Goal: Information Seeking & Learning: Learn about a topic

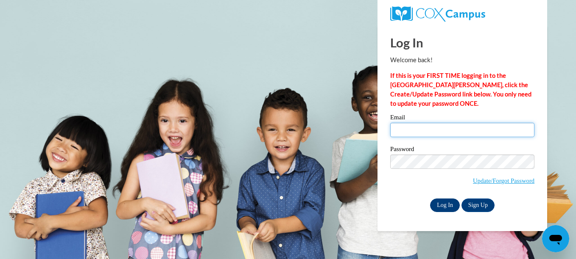
type input "arondal.dhl3@gmail.com"
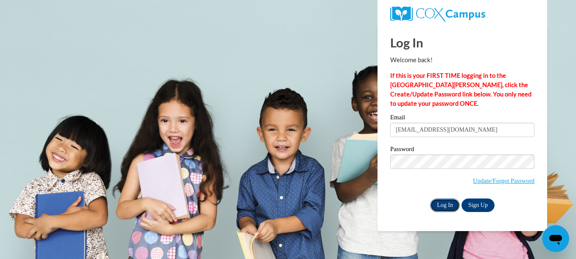
click at [443, 203] on input "Log In" at bounding box center [445, 206] width 30 height 14
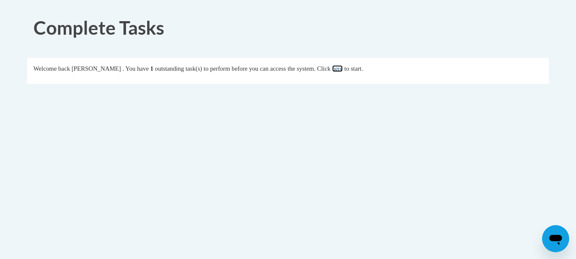
click at [343, 70] on link "here" at bounding box center [337, 68] width 11 height 7
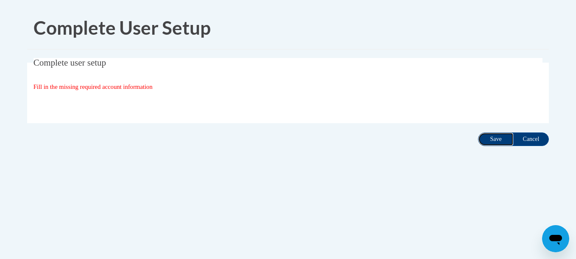
click at [488, 139] on input "Save" at bounding box center [496, 140] width 36 height 14
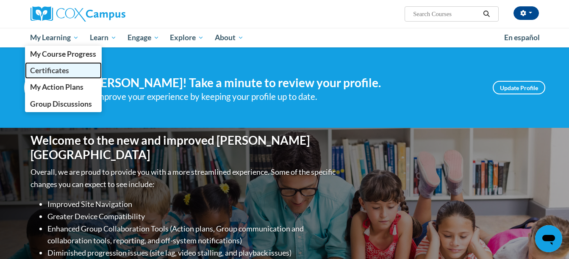
click at [36, 71] on span "Certificates" at bounding box center [49, 70] width 39 height 9
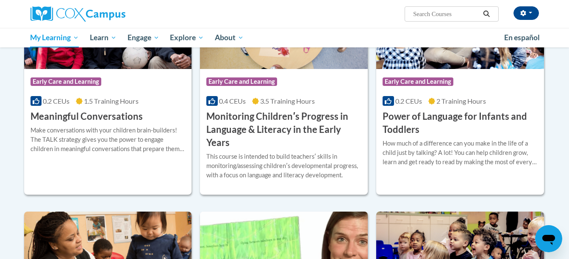
scroll to position [456, 0]
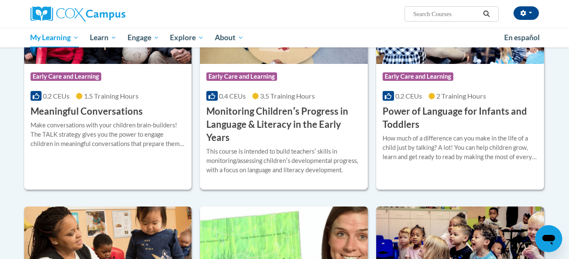
click at [278, 114] on h3 "Monitoring Childrenʹs Progress in Language & Literacy in the Early Years" at bounding box center [283, 124] width 155 height 39
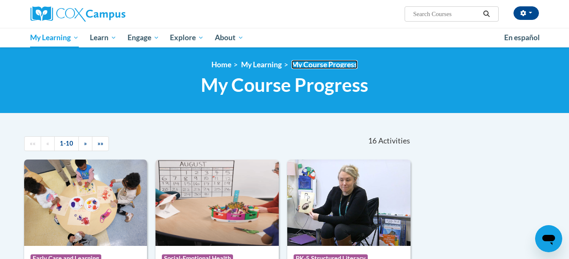
click at [325, 65] on link "My Course Progress" at bounding box center [325, 64] width 66 height 9
click at [220, 64] on link "Home" at bounding box center [222, 64] width 20 height 9
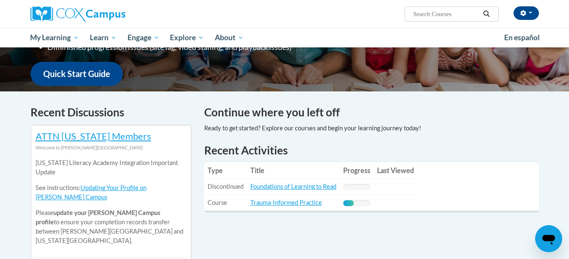
scroll to position [234, 0]
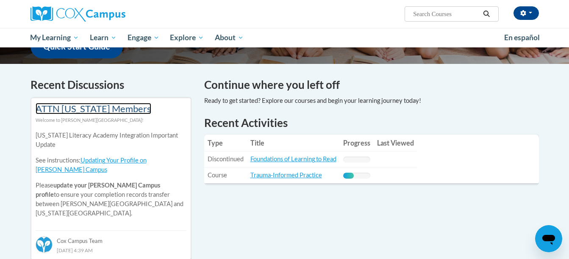
click at [87, 109] on link "ATTN [US_STATE] Members" at bounding box center [94, 108] width 116 height 11
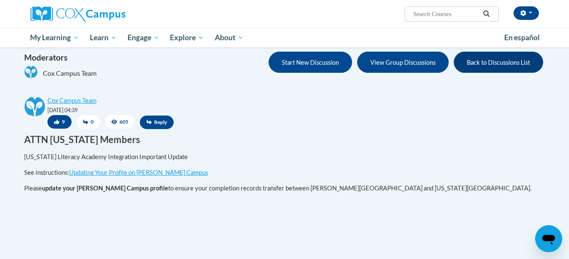
scroll to position [101, 0]
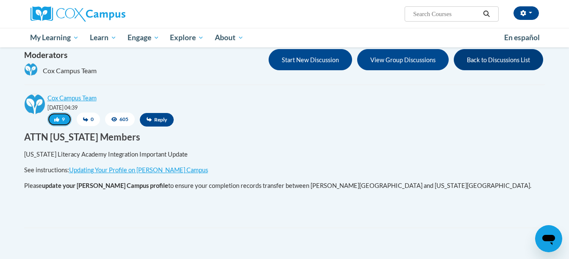
click at [61, 114] on button "9" at bounding box center [59, 120] width 24 height 14
click at [61, 118] on button "10" at bounding box center [60, 120] width 27 height 14
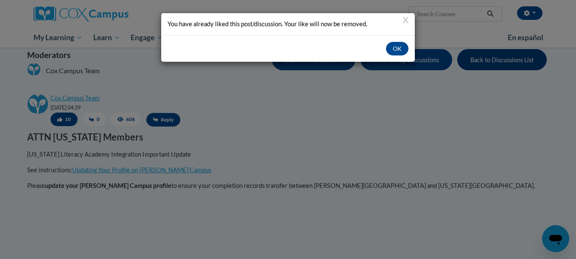
click at [360, 100] on div "X You have already liked this post/discussion. Your like will now be removed. OK" at bounding box center [288, 129] width 576 height 259
click at [404, 19] on button "X" at bounding box center [405, 19] width 6 height 9
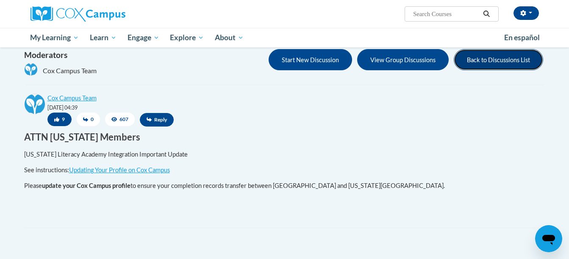
click at [476, 58] on button "Back to Discussions List" at bounding box center [498, 59] width 89 height 21
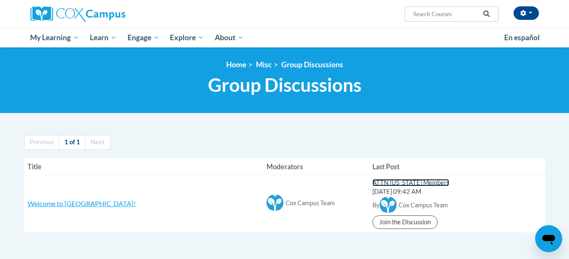
click at [379, 182] on link "ATTN [US_STATE] Members" at bounding box center [411, 182] width 77 height 7
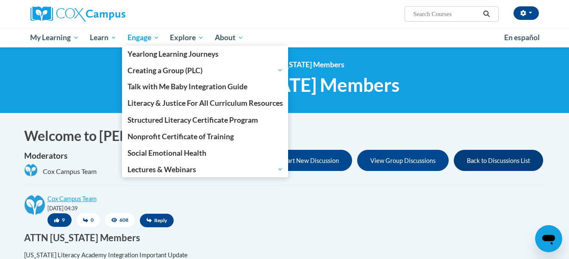
click at [136, 38] on span "Engage" at bounding box center [144, 38] width 32 height 10
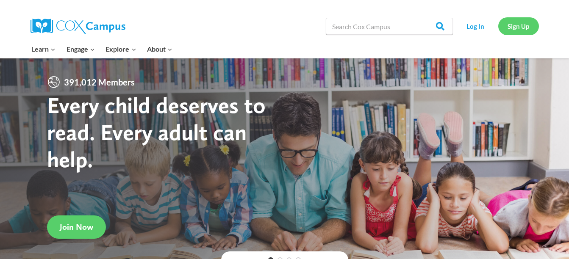
click at [510, 31] on link "Sign Up" at bounding box center [519, 25] width 41 height 17
click at [513, 26] on link "Sign Up" at bounding box center [519, 25] width 41 height 17
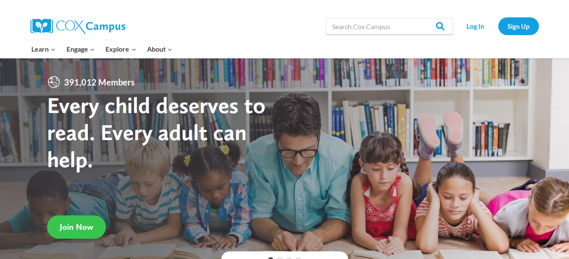
click at [81, 227] on span "Join Now" at bounding box center [76, 227] width 33 height 10
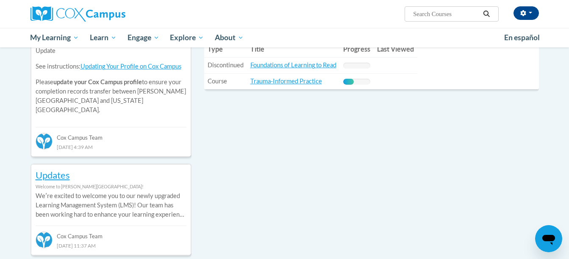
scroll to position [330, 0]
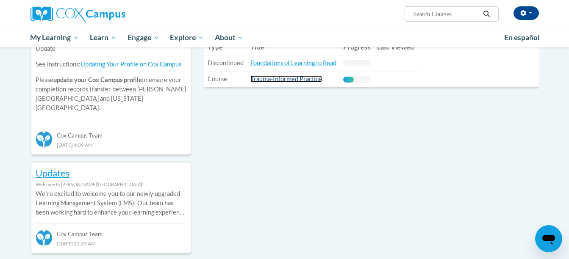
click at [286, 78] on link "Trauma-Informed Practice" at bounding box center [287, 78] width 72 height 7
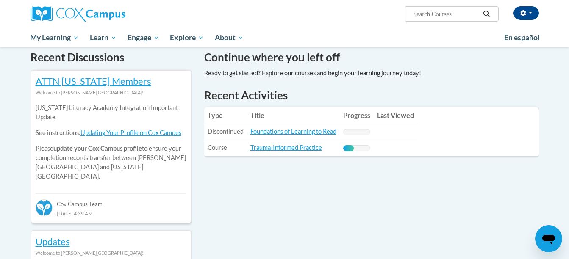
scroll to position [230, 0]
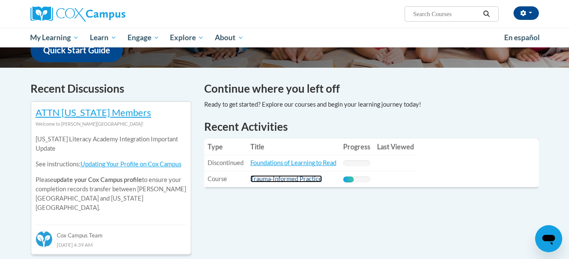
click at [294, 181] on link "Trauma-Informed Practice" at bounding box center [287, 178] width 72 height 7
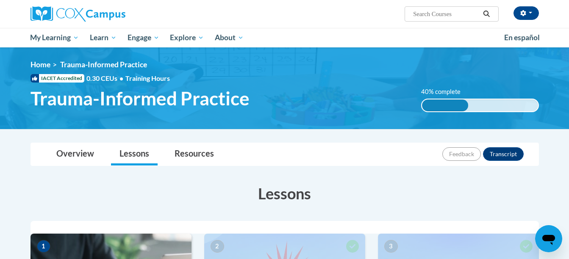
click at [148, 79] on span "Training Hours" at bounding box center [147, 78] width 45 height 8
click at [72, 151] on link "Overview" at bounding box center [75, 154] width 55 height 22
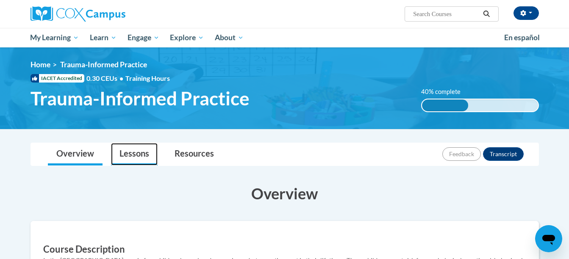
click at [132, 159] on link "Lessons" at bounding box center [134, 154] width 47 height 22
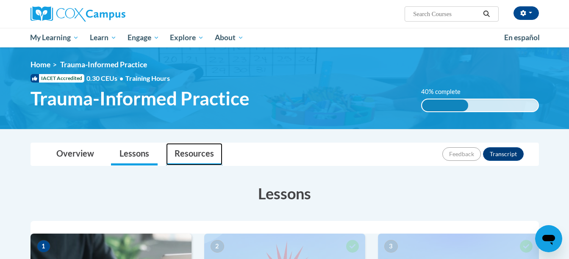
click at [194, 153] on link "Resources" at bounding box center [194, 154] width 56 height 22
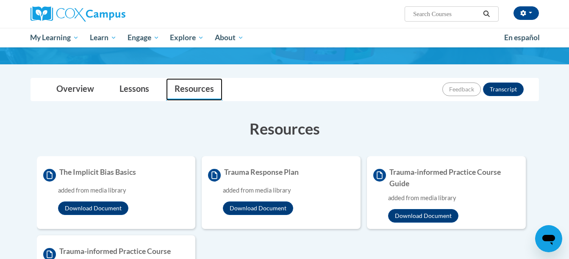
scroll to position [63, 0]
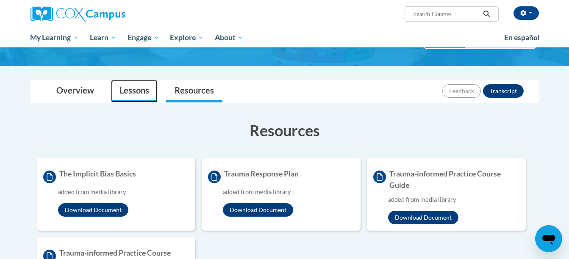
click at [129, 86] on link "Lessons" at bounding box center [134, 91] width 47 height 22
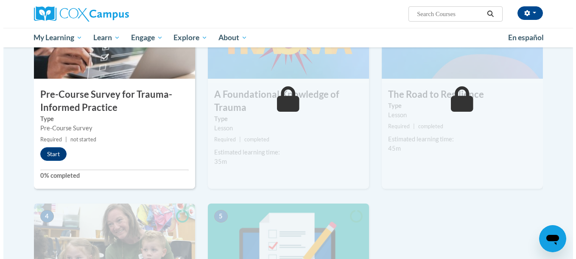
scroll to position [244, 0]
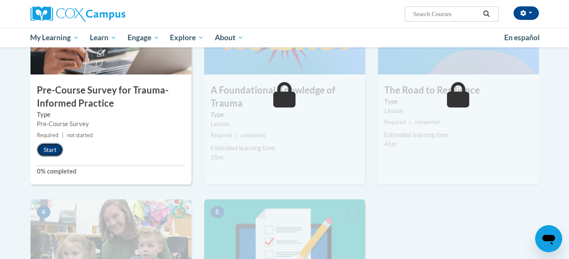
click at [49, 150] on button "Start" at bounding box center [50, 150] width 26 height 14
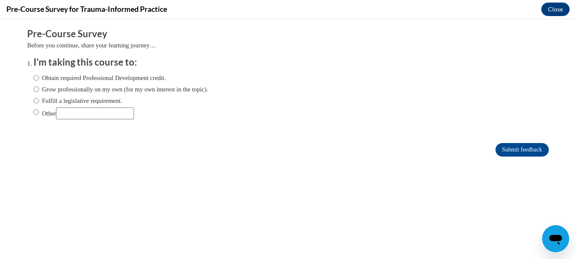
scroll to position [0, 0]
click at [33, 78] on input "Obtain required Professional Development credit." at bounding box center [36, 77] width 6 height 9
radio input "true"
click at [498, 146] on input "Submit feedback" at bounding box center [521, 150] width 53 height 14
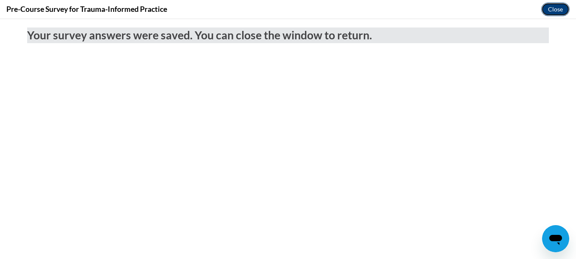
click at [557, 9] on button "Close" at bounding box center [555, 10] width 28 height 14
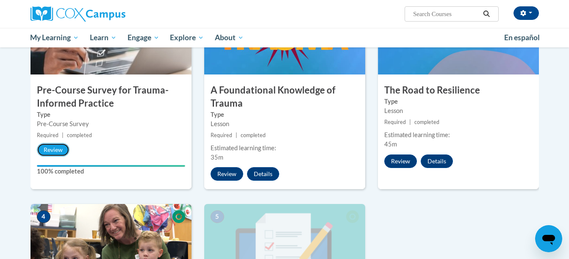
drag, startPoint x: 51, startPoint y: 150, endPoint x: 45, endPoint y: 173, distance: 24.6
click at [45, 173] on div "1 Pre-Course Survey for Trauma-Informed Practice Type Pre-Course Survey Require…" at bounding box center [111, 90] width 161 height 200
click at [170, 126] on div "Pre-Course Survey" at bounding box center [111, 124] width 148 height 9
drag, startPoint x: 575, startPoint y: 123, endPoint x: 567, endPoint y: 71, distance: 52.8
click at [567, 71] on body "Arondal Lewis (America/New_York UTC-04:00) My Profile Inbox My Transcripts Log …" at bounding box center [284, 182] width 569 height 852
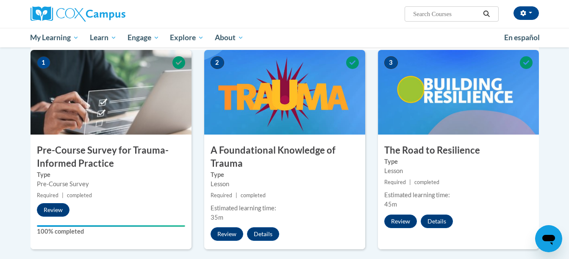
scroll to position [203, 0]
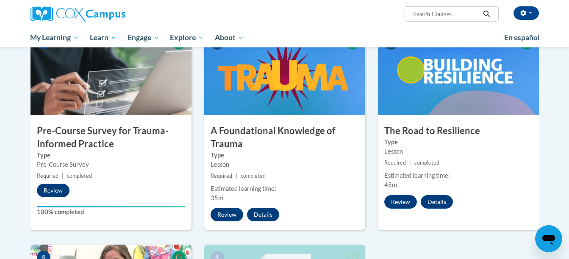
click at [104, 88] on img at bounding box center [111, 73] width 161 height 85
click at [88, 126] on h3 "Pre-Course Survey for Trauma-Informed Practice" at bounding box center [111, 138] width 161 height 26
click at [86, 131] on h3 "Pre-Course Survey for Trauma-Informed Practice" at bounding box center [111, 138] width 161 height 26
click at [78, 145] on h3 "Pre-Course Survey for Trauma-Informed Practice" at bounding box center [111, 138] width 161 height 26
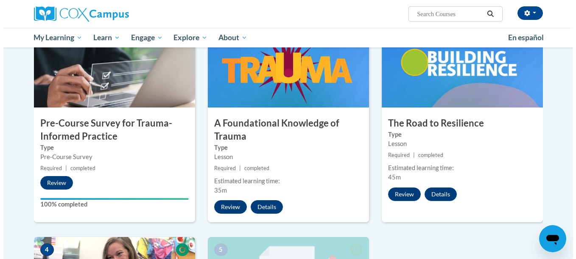
scroll to position [186, 0]
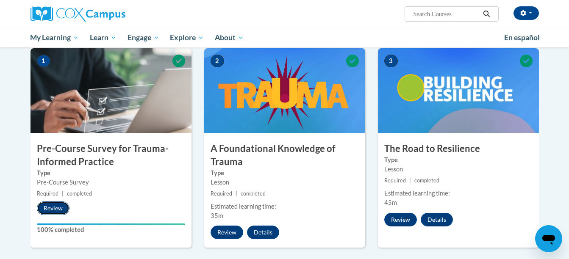
click at [52, 210] on button "Review" at bounding box center [53, 209] width 33 height 14
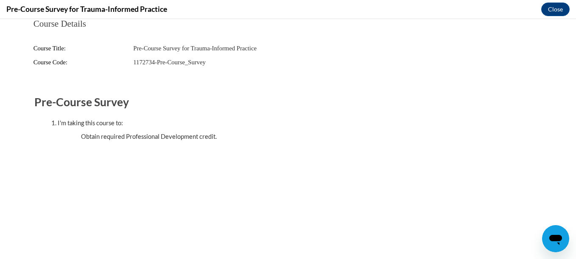
scroll to position [0, 0]
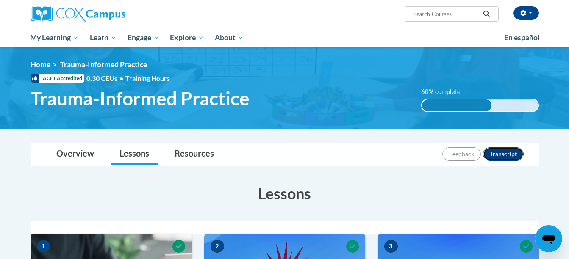
click at [499, 157] on button "Transcript" at bounding box center [503, 155] width 41 height 14
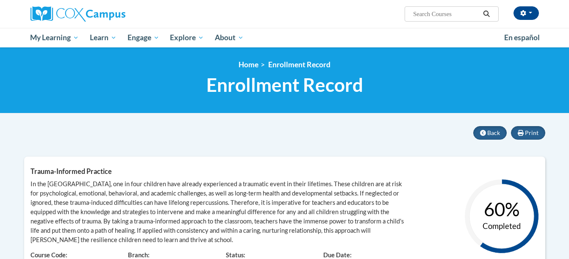
scroll to position [10, 0]
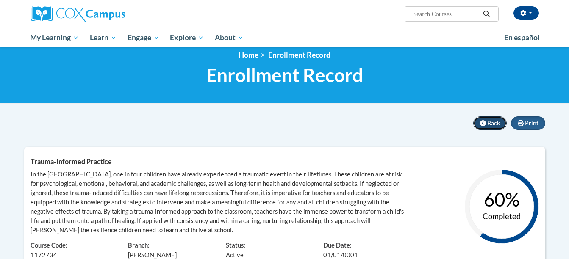
click at [490, 121] on span "Back" at bounding box center [493, 123] width 13 height 7
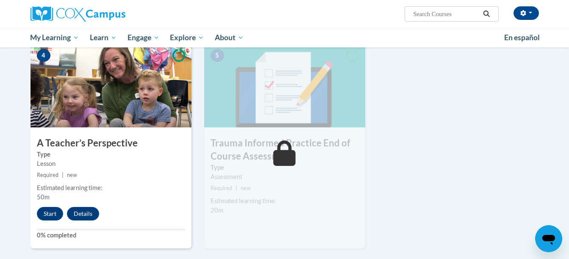
scroll to position [433, 0]
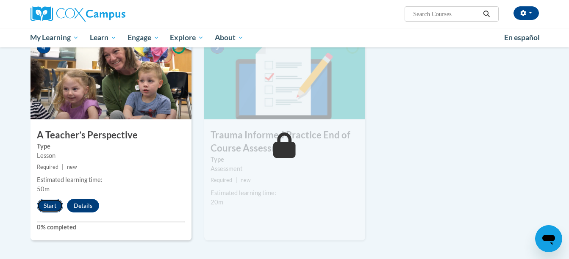
click at [54, 202] on button "Start" at bounding box center [50, 206] width 26 height 14
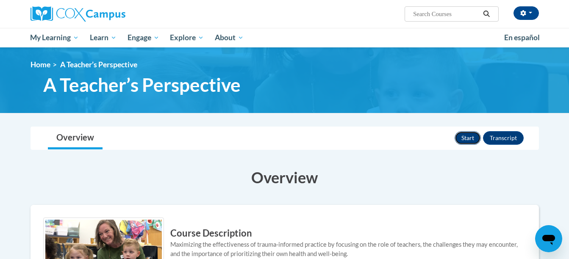
click at [465, 142] on button "Start" at bounding box center [468, 138] width 26 height 14
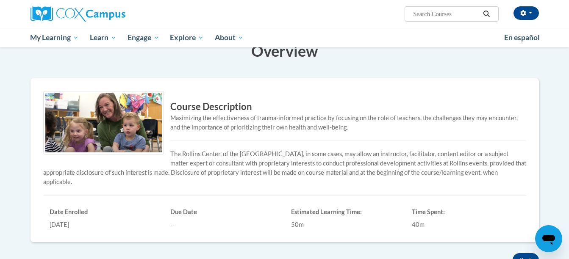
scroll to position [109, 0]
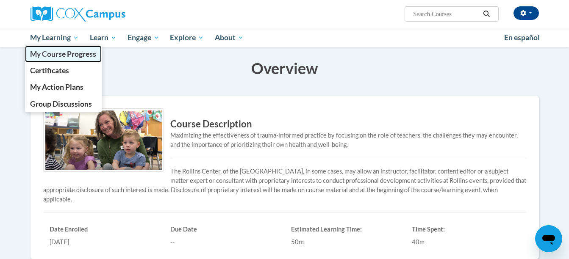
click at [57, 55] on span "My Course Progress" at bounding box center [63, 54] width 66 height 9
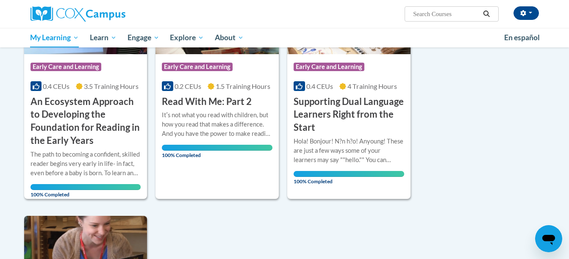
scroll to position [635, 0]
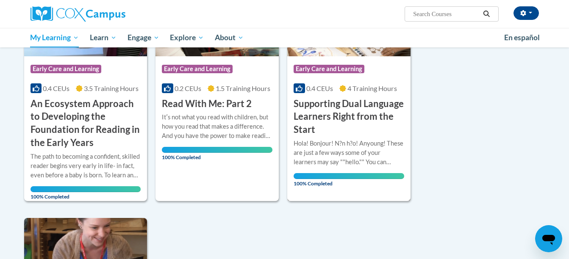
click at [318, 109] on h3 "Supporting Dual Language Learners Right from the Start" at bounding box center [349, 116] width 111 height 39
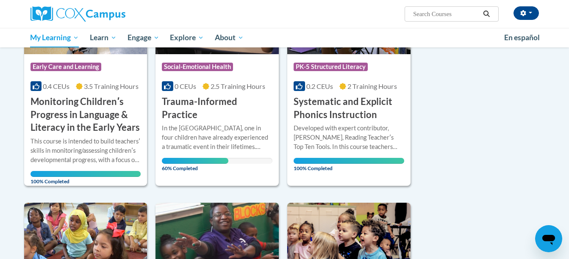
scroll to position [187, 0]
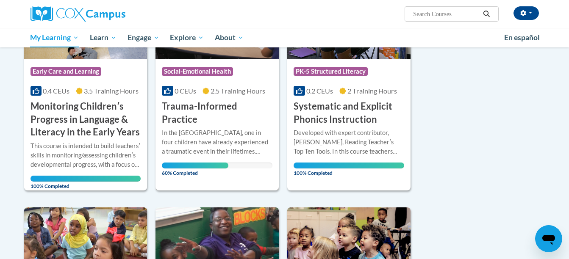
click at [207, 104] on h3 "Trauma-Informed Practice" at bounding box center [217, 113] width 111 height 26
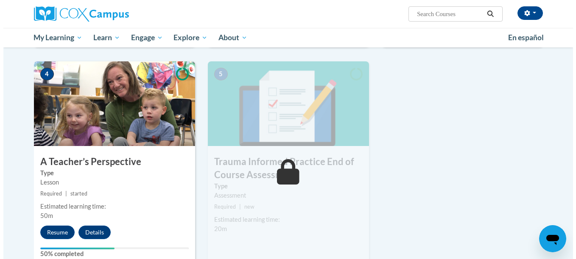
scroll to position [411, 0]
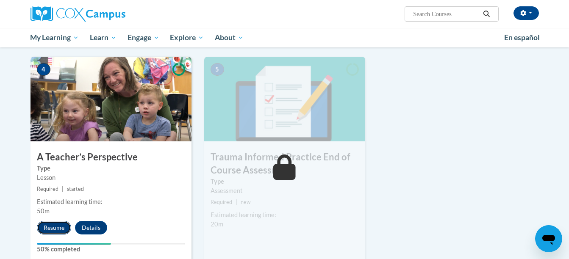
drag, startPoint x: 51, startPoint y: 227, endPoint x: 55, endPoint y: 230, distance: 4.6
click at [55, 230] on button "Resume" at bounding box center [54, 228] width 34 height 14
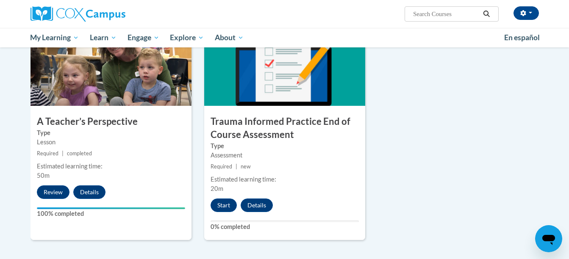
scroll to position [450, 0]
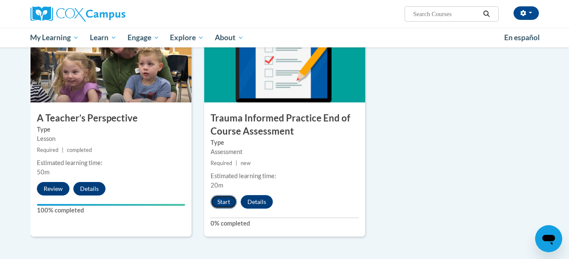
click at [223, 202] on button "Start" at bounding box center [224, 202] width 26 height 14
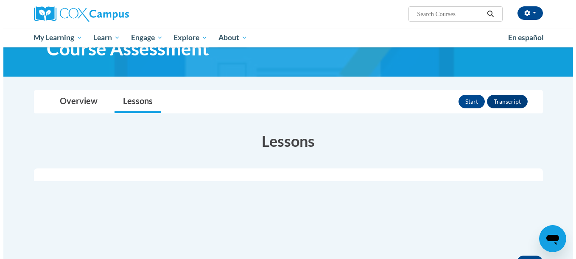
scroll to position [57, 0]
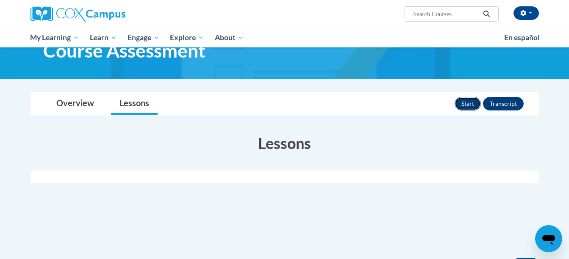
click at [466, 100] on button "Start" at bounding box center [468, 104] width 26 height 14
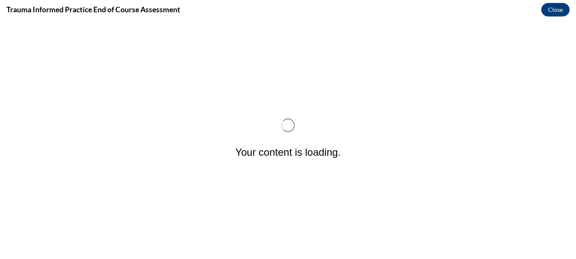
scroll to position [0, 0]
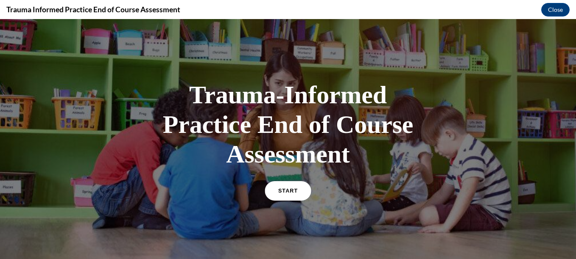
click at [277, 195] on link "START" at bounding box center [288, 190] width 46 height 19
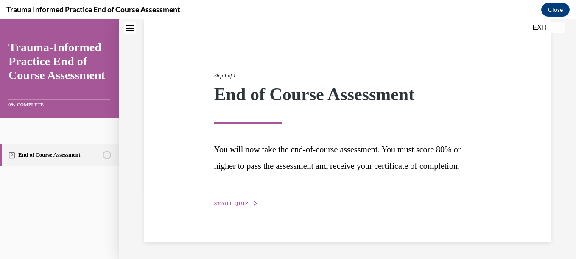
scroll to position [81, 0]
click at [231, 204] on span "START QUIZ" at bounding box center [231, 204] width 35 height 6
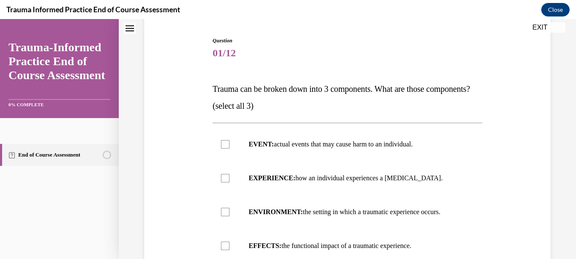
click at [231, 195] on label "EXPERIENCE: how an individual experiences a stressor." at bounding box center [346, 179] width 269 height 34
click at [229, 183] on input "EXPERIENCE: how an individual experiences a stressor." at bounding box center [225, 178] width 8 height 8
checkbox input "true"
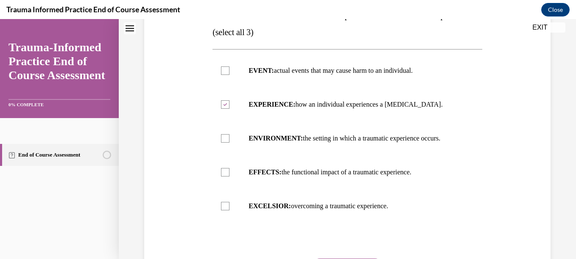
scroll to position [154, 0]
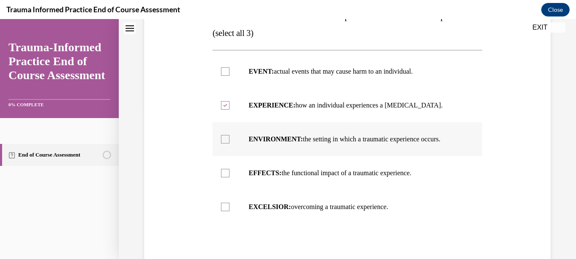
click at [222, 144] on div at bounding box center [225, 139] width 8 height 8
click at [222, 144] on input "ENVIRONMENT: the setting in which a traumatic experience occurs." at bounding box center [225, 139] width 8 height 8
checkbox input "true"
click at [221, 178] on div at bounding box center [225, 173] width 8 height 8
click at [221, 178] on input "EFFECTS: the functional impact of a traumatic experience." at bounding box center [225, 173] width 8 height 8
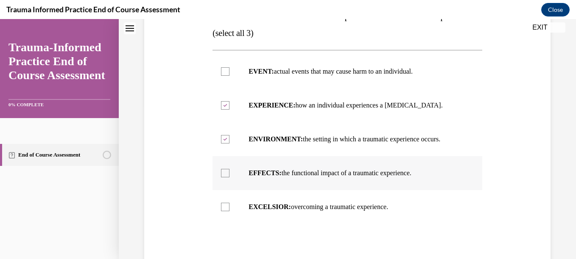
checkbox input "true"
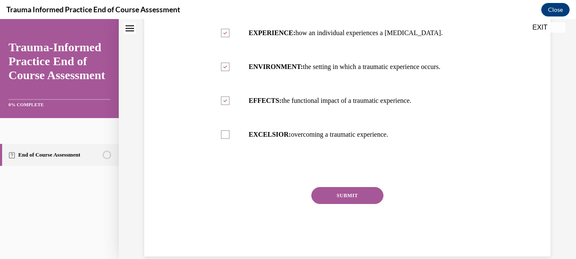
scroll to position [227, 0]
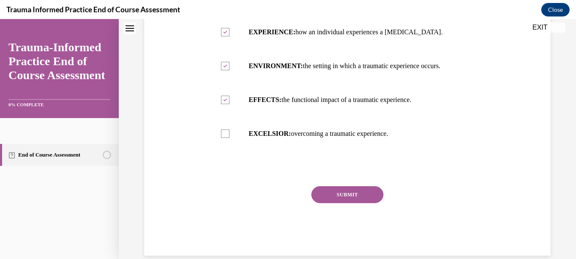
click at [349, 203] on button "SUBMIT" at bounding box center [347, 195] width 72 height 17
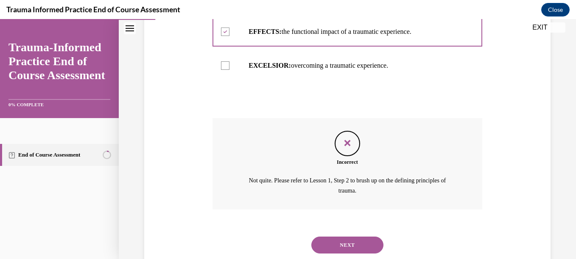
scroll to position [337, 0]
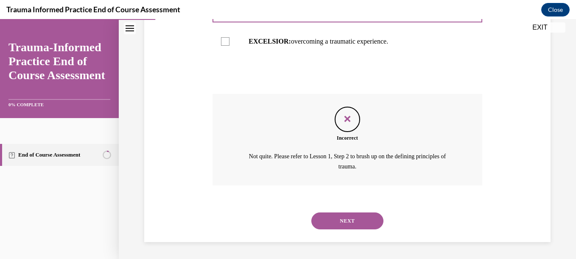
click at [344, 218] on button "NEXT" at bounding box center [347, 221] width 72 height 17
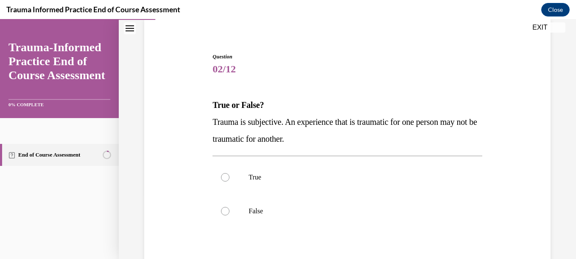
scroll to position [67, 0]
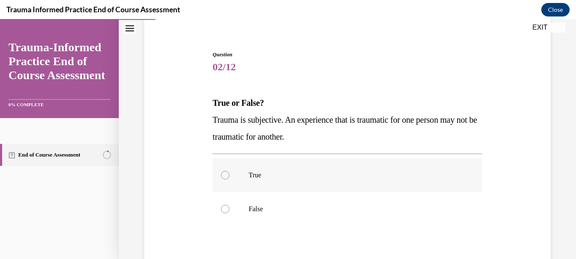
click at [221, 177] on div at bounding box center [225, 175] width 8 height 8
click at [221, 177] on input "True" at bounding box center [225, 175] width 8 height 8
radio input "true"
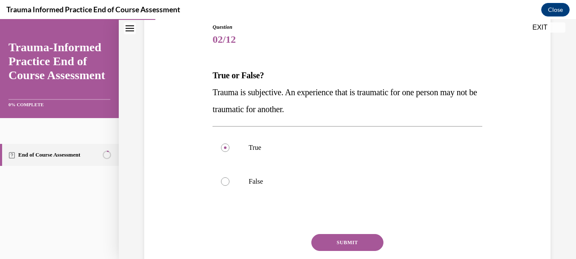
scroll to position [95, 0]
click at [368, 244] on button "SUBMIT" at bounding box center [347, 242] width 72 height 17
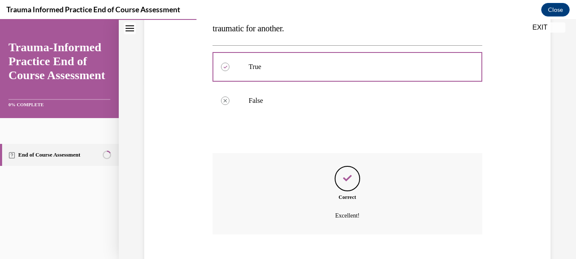
scroll to position [225, 0]
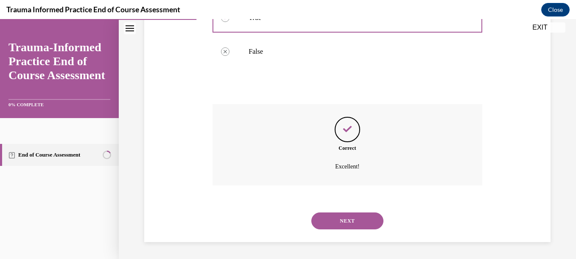
click at [347, 225] on button "NEXT" at bounding box center [347, 221] width 72 height 17
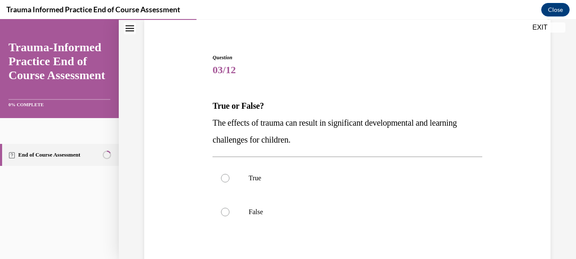
scroll to position [75, 0]
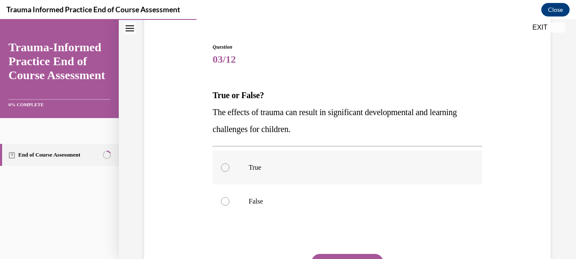
click at [225, 167] on div at bounding box center [225, 168] width 8 height 8
click at [225, 167] on input "True" at bounding box center [225, 168] width 8 height 8
radio input "true"
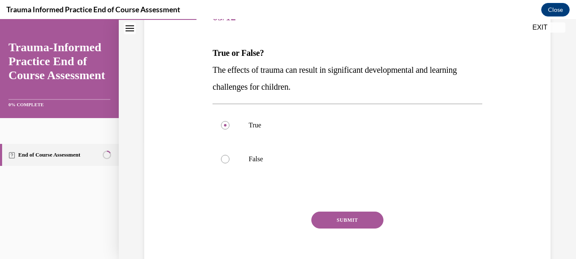
scroll to position [128, 0]
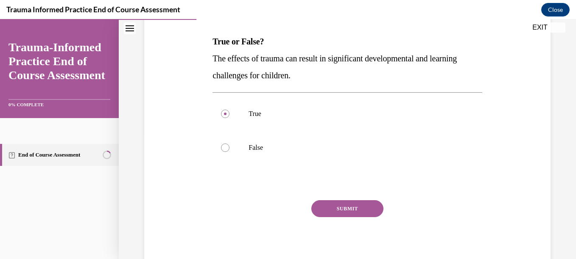
click at [352, 195] on div "Question 03/12 True or False? The effects of trauma can result in significant d…" at bounding box center [346, 129] width 269 height 281
click at [346, 206] on button "SUBMIT" at bounding box center [347, 209] width 72 height 17
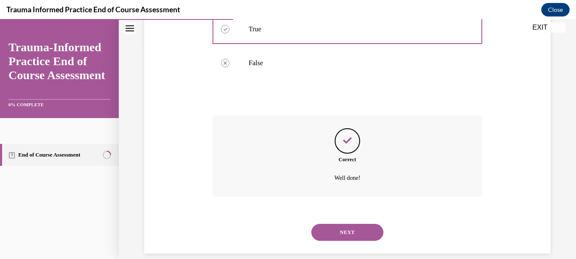
scroll to position [225, 0]
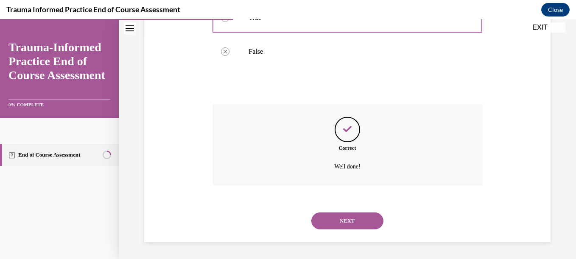
click at [365, 215] on button "NEXT" at bounding box center [347, 221] width 72 height 17
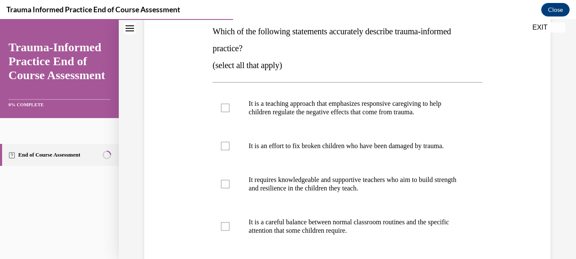
scroll to position [136, 0]
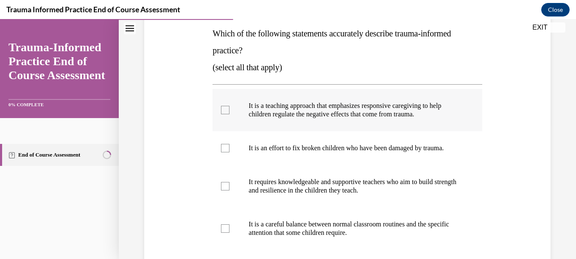
click at [224, 111] on div at bounding box center [225, 110] width 8 height 8
click at [224, 111] on input "It is a teaching approach that emphasizes responsive caregiving to help childre…" at bounding box center [225, 110] width 8 height 8
checkbox input "true"
click at [226, 147] on label "It is an effort to fix broken children who have been damaged by trauma." at bounding box center [346, 148] width 269 height 34
click at [226, 147] on input "It is an effort to fix broken children who have been damaged by trauma." at bounding box center [225, 148] width 8 height 8
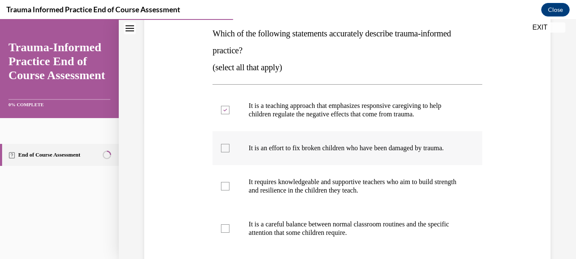
checkbox input "true"
click at [225, 201] on label "It requires knowledgeable and supportive teachers who aim to build strength and…" at bounding box center [346, 186] width 269 height 42
click at [225, 191] on input "It requires knowledgeable and supportive teachers who aim to build strength and…" at bounding box center [225, 186] width 8 height 8
checkbox input "true"
click at [223, 244] on label "It is a careful balance between normal classroom routines and the specific atte…" at bounding box center [346, 229] width 269 height 42
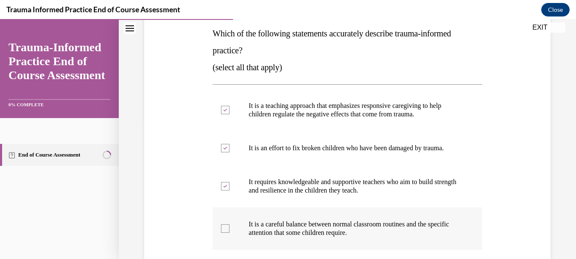
click at [223, 233] on input "It is a careful balance between normal classroom routines and the specific atte…" at bounding box center [225, 229] width 8 height 8
checkbox input "true"
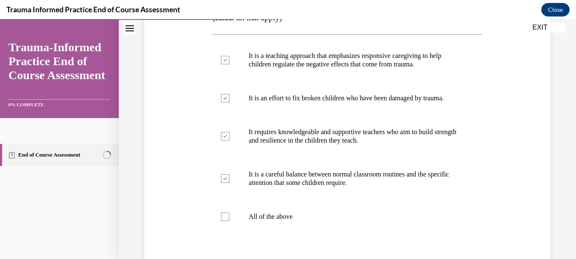
scroll to position [188, 0]
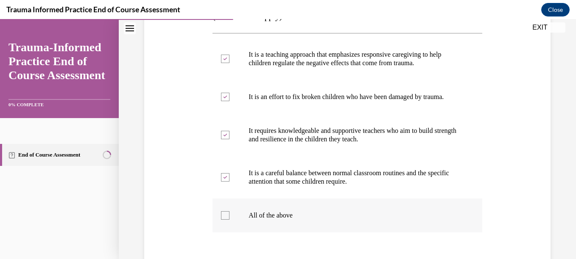
click at [221, 220] on div at bounding box center [225, 216] width 8 height 8
click at [221, 220] on input "All of the above" at bounding box center [225, 216] width 8 height 8
checkbox input "true"
click at [224, 179] on icon at bounding box center [225, 177] width 4 height 3
click at [224, 182] on input "It is a careful balance between normal classroom routines and the specific atte…" at bounding box center [225, 177] width 8 height 8
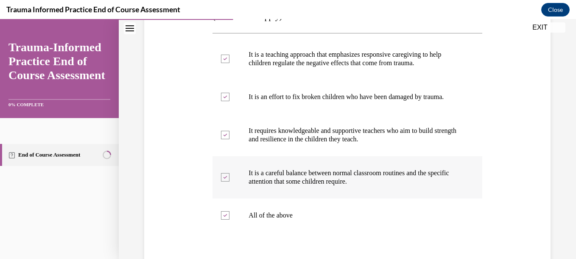
checkbox input "false"
click at [222, 153] on label "It requires knowledgeable and supportive teachers who aim to build strength and…" at bounding box center [346, 135] width 269 height 42
click at [222, 139] on input "It requires knowledgeable and supportive teachers who aim to build strength and…" at bounding box center [225, 135] width 8 height 8
click at [222, 151] on label "It requires knowledgeable and supportive teachers who aim to build strength and…" at bounding box center [346, 135] width 269 height 42
click at [222, 139] on input "It requires knowledgeable and supportive teachers who aim to build strength and…" at bounding box center [225, 135] width 8 height 8
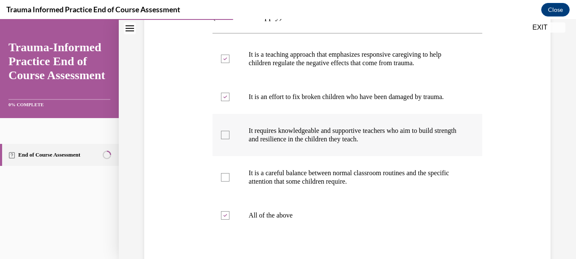
checkbox input "true"
click at [226, 99] on div at bounding box center [225, 97] width 8 height 8
click at [226, 99] on input "It is an effort to fix broken children who have been damaged by trauma." at bounding box center [225, 97] width 8 height 8
checkbox input "false"
click at [227, 63] on div at bounding box center [225, 59] width 8 height 8
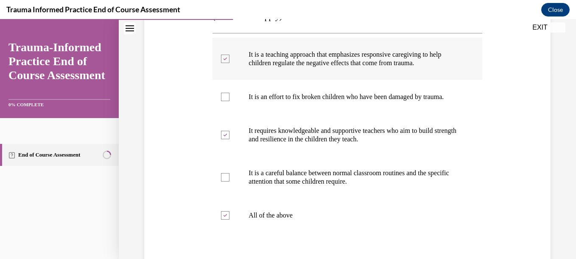
click at [227, 63] on input "It is a teaching approach that emphasizes responsive caregiving to help childre…" at bounding box center [225, 59] width 8 height 8
checkbox input "false"
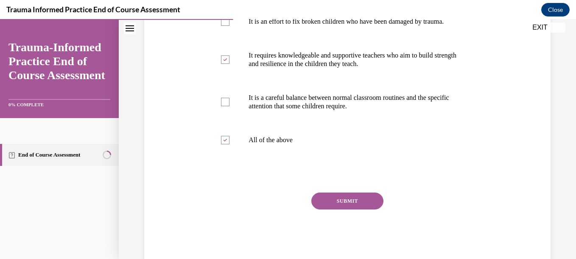
scroll to position [268, 0]
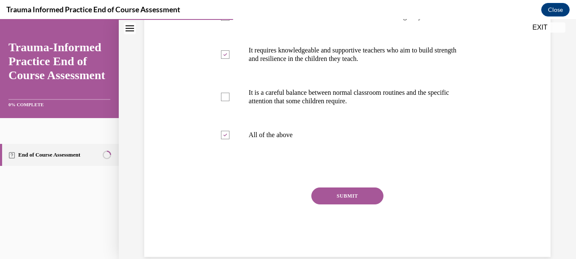
click at [352, 205] on button "SUBMIT" at bounding box center [347, 196] width 72 height 17
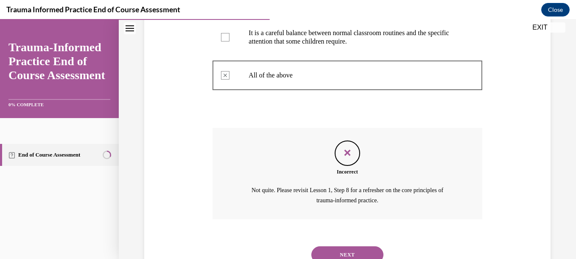
scroll to position [370, 0]
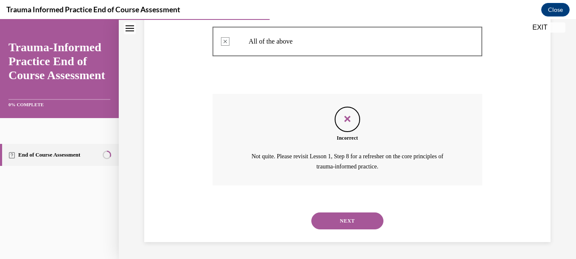
click at [334, 220] on button "NEXT" at bounding box center [347, 221] width 72 height 17
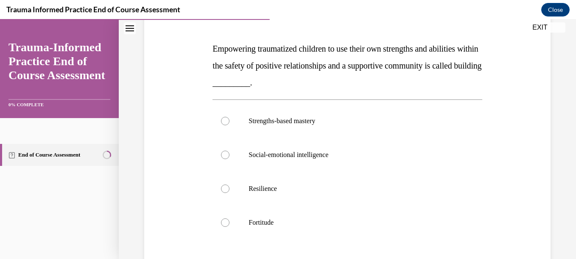
scroll to position [122, 0]
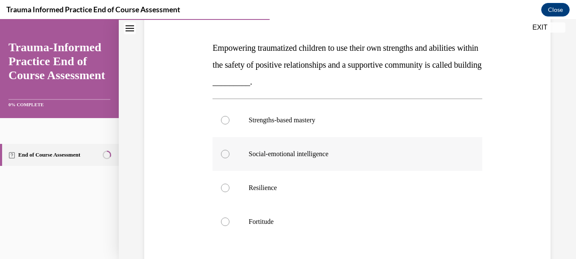
click at [221, 149] on label "Social-emotional intelligence" at bounding box center [346, 154] width 269 height 34
click at [221, 150] on input "Social-emotional intelligence" at bounding box center [225, 154] width 8 height 8
radio input "true"
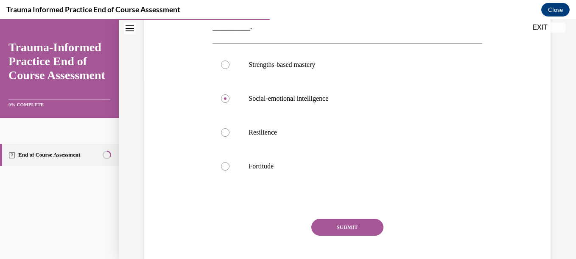
scroll to position [182, 0]
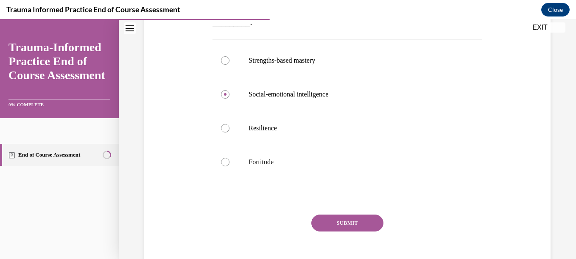
click at [332, 224] on button "SUBMIT" at bounding box center [347, 223] width 72 height 17
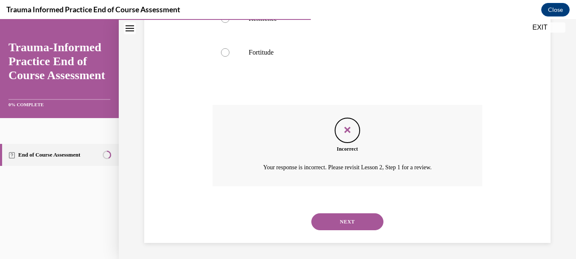
scroll to position [292, 0]
click at [349, 223] on button "NEXT" at bounding box center [347, 221] width 72 height 17
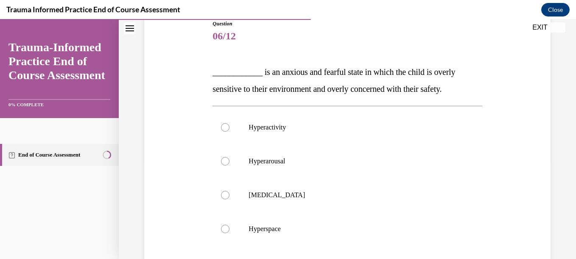
scroll to position [99, 0]
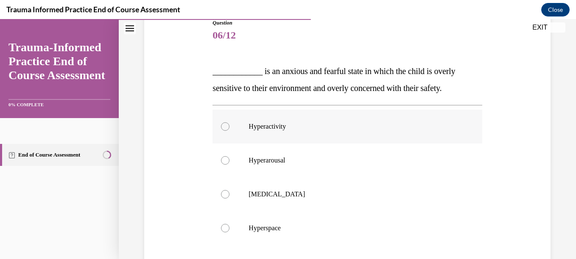
click at [223, 128] on div at bounding box center [225, 127] width 8 height 8
click at [223, 128] on input "Hyperactivity" at bounding box center [225, 127] width 8 height 8
radio input "true"
click at [222, 162] on div at bounding box center [225, 160] width 8 height 8
click at [222, 162] on input "Hyperarousal" at bounding box center [225, 160] width 8 height 8
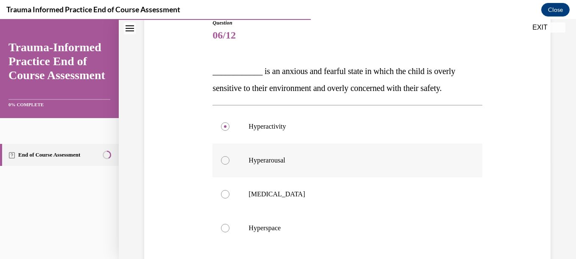
radio input "true"
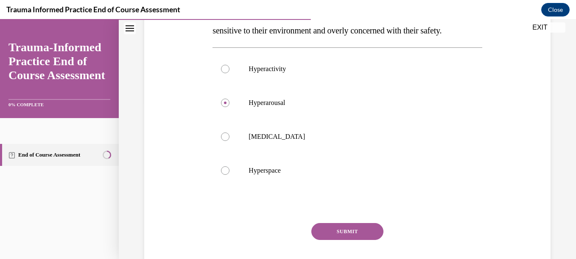
scroll to position [167, 0]
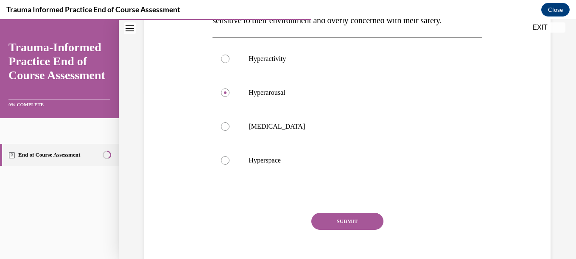
click at [349, 221] on button "SUBMIT" at bounding box center [347, 221] width 72 height 17
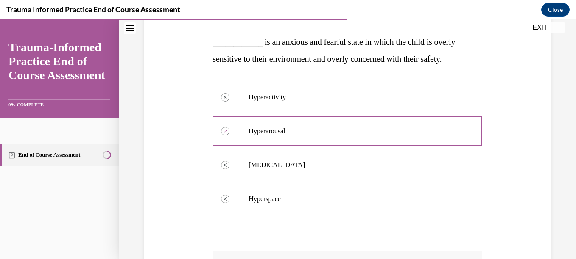
scroll to position [114, 0]
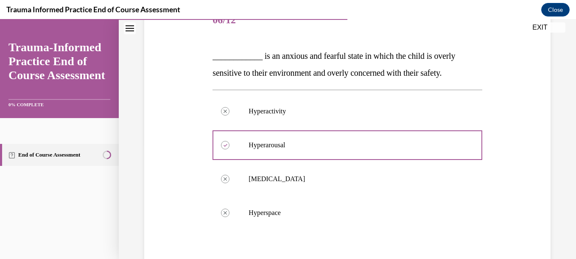
drag, startPoint x: 568, startPoint y: 125, endPoint x: 569, endPoint y: 170, distance: 45.4
click at [569, 170] on div "Question 06/12 ____________ is an anxious and fearful state in which the child …" at bounding box center [347, 176] width 457 height 489
drag, startPoint x: 569, startPoint y: 170, endPoint x: 502, endPoint y: 192, distance: 70.0
click at [502, 192] on div "Question 06/12 ____________ is an anxious and fearful state in which the child …" at bounding box center [347, 191] width 410 height 426
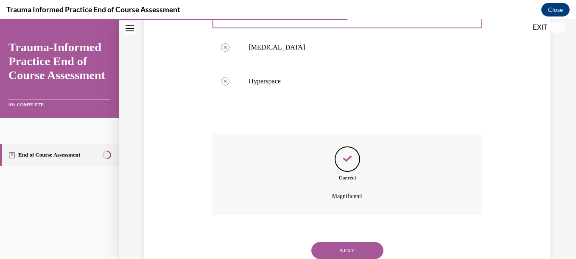
scroll to position [276, 0]
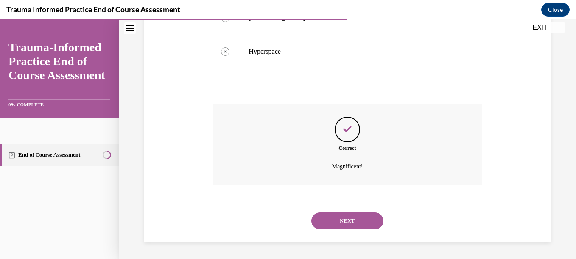
click at [359, 227] on button "NEXT" at bounding box center [347, 221] width 72 height 17
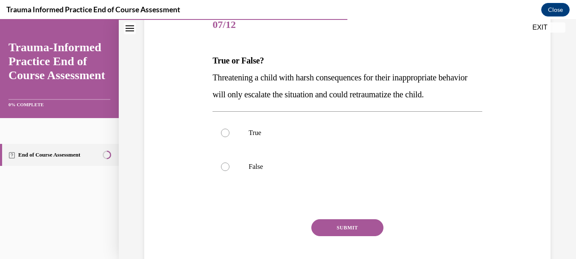
scroll to position [115, 0]
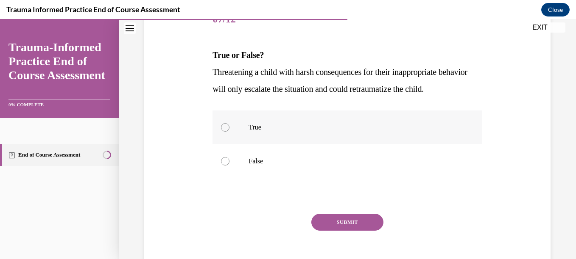
click at [225, 132] on div at bounding box center [225, 127] width 8 height 8
click at [225, 132] on input "True" at bounding box center [225, 127] width 8 height 8
radio input "true"
click at [368, 231] on button "SUBMIT" at bounding box center [347, 222] width 72 height 17
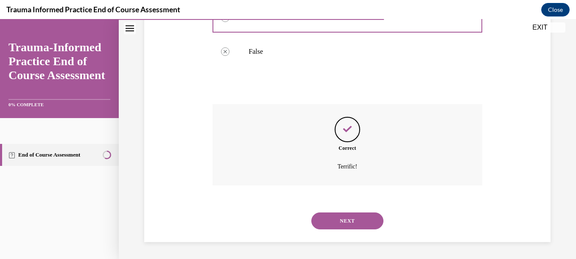
scroll to position [242, 0]
click at [336, 217] on button "NEXT" at bounding box center [347, 221] width 72 height 17
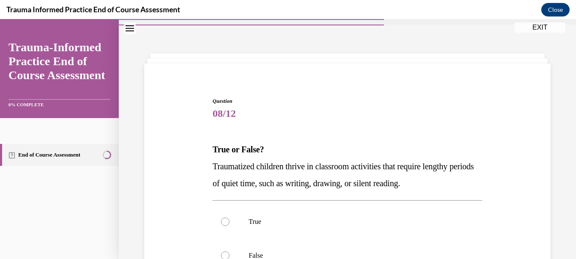
scroll to position [59, 0]
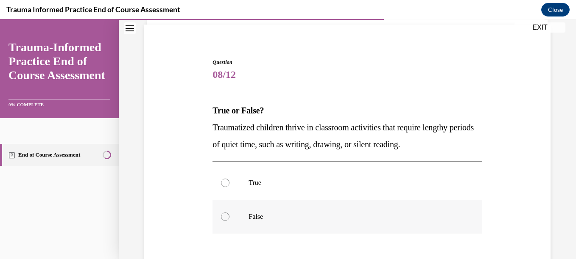
click at [224, 217] on div at bounding box center [225, 217] width 8 height 8
click at [224, 217] on input "False" at bounding box center [225, 217] width 8 height 8
radio input "true"
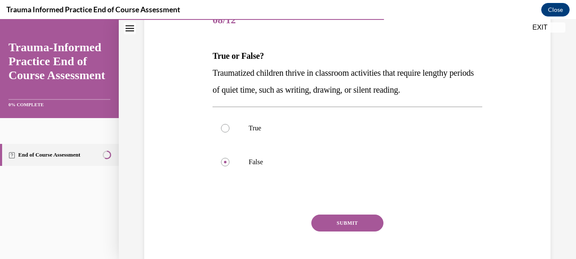
scroll to position [132, 0]
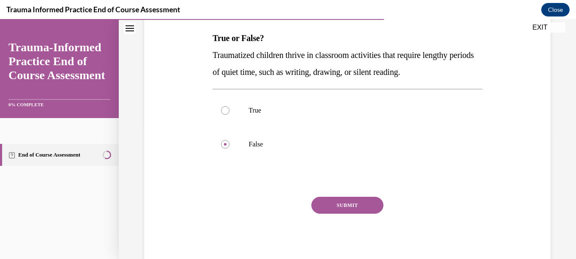
click at [352, 206] on button "SUBMIT" at bounding box center [347, 205] width 72 height 17
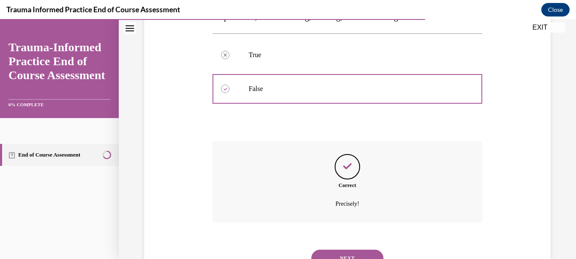
scroll to position [225, 0]
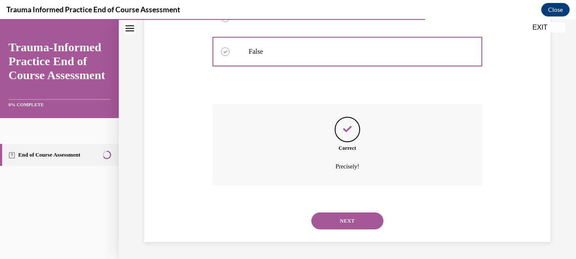
click at [354, 219] on button "NEXT" at bounding box center [347, 221] width 72 height 17
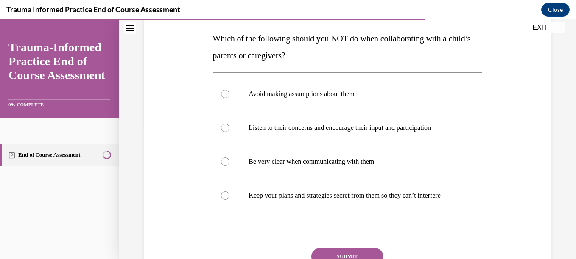
scroll to position [136, 0]
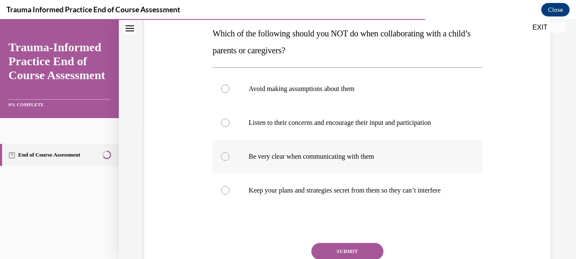
click at [224, 160] on div at bounding box center [225, 157] width 8 height 8
click at [224, 160] on input "Be very clear when communicating with them" at bounding box center [225, 157] width 8 height 8
radio input "true"
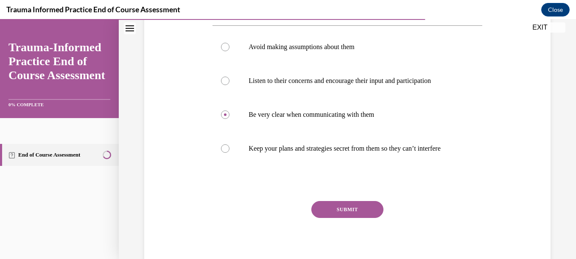
scroll to position [183, 0]
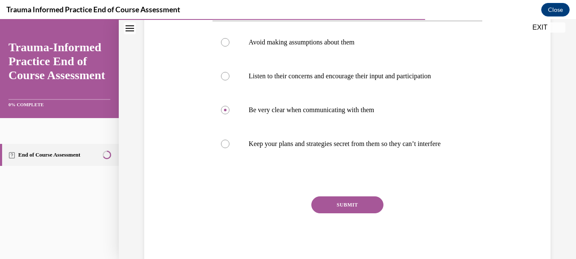
click at [359, 209] on button "SUBMIT" at bounding box center [347, 205] width 72 height 17
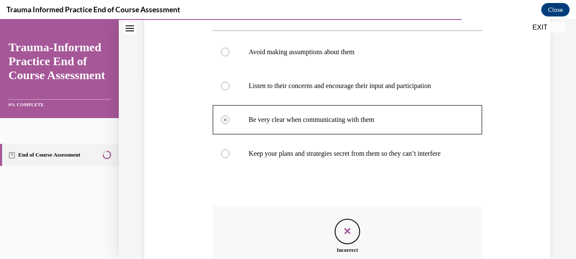
scroll to position [171, 0]
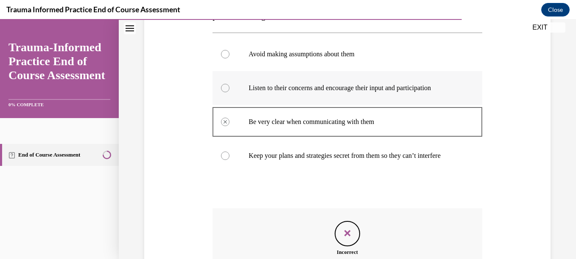
click at [223, 89] on div at bounding box center [225, 88] width 8 height 8
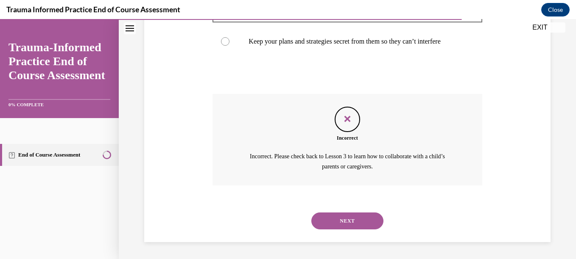
scroll to position [294, 0]
click at [358, 220] on button "NEXT" at bounding box center [347, 221] width 72 height 17
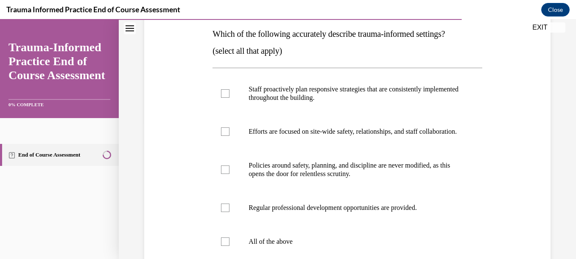
scroll to position [138, 0]
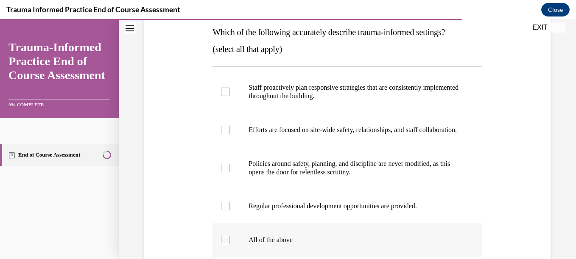
click at [223, 245] on div at bounding box center [225, 240] width 8 height 8
click at [223, 245] on input "All of the above" at bounding box center [225, 240] width 8 height 8
checkbox input "true"
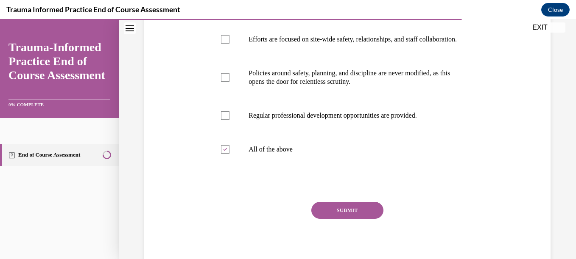
scroll to position [236, 0]
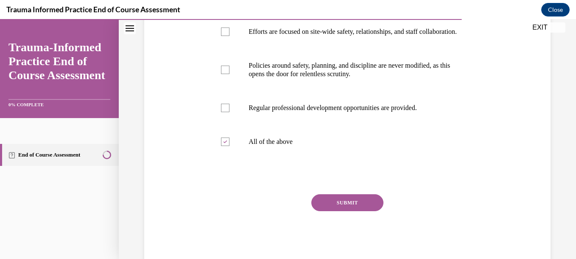
click at [350, 212] on button "SUBMIT" at bounding box center [347, 203] width 72 height 17
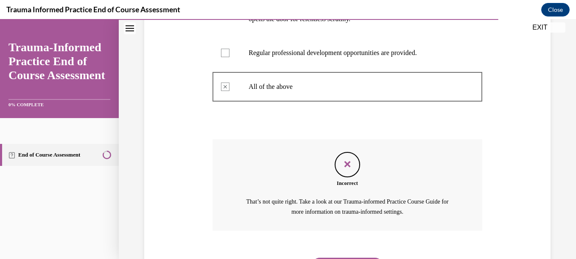
scroll to position [345, 0]
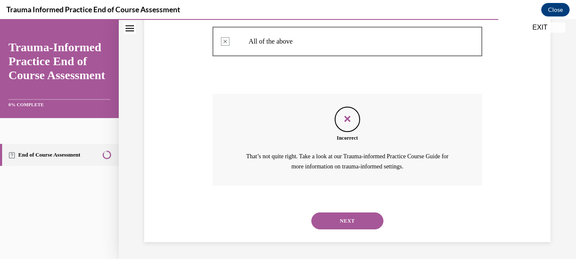
click at [348, 220] on button "NEXT" at bounding box center [347, 221] width 72 height 17
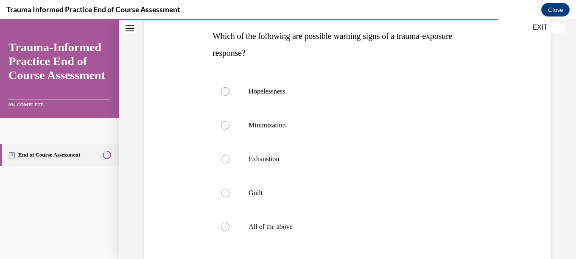
scroll to position [137, 0]
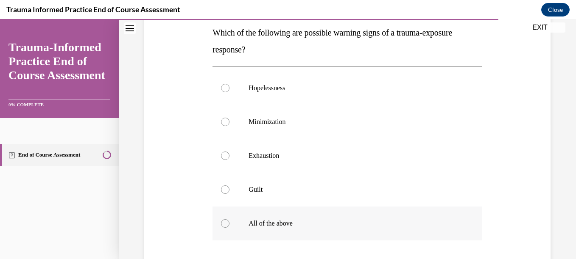
click at [227, 225] on div at bounding box center [225, 224] width 8 height 8
click at [227, 225] on input "All of the above" at bounding box center [225, 224] width 8 height 8
radio input "true"
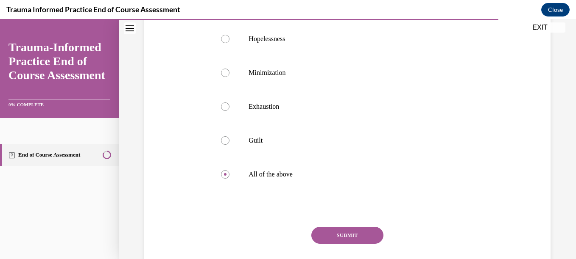
scroll to position [194, 0]
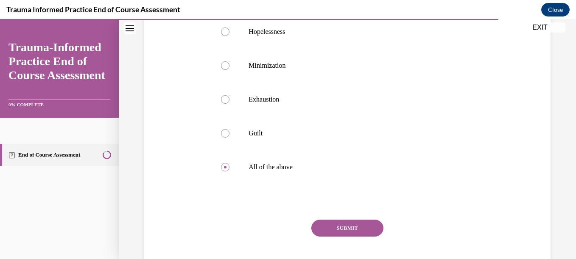
click at [345, 226] on button "SUBMIT" at bounding box center [347, 228] width 72 height 17
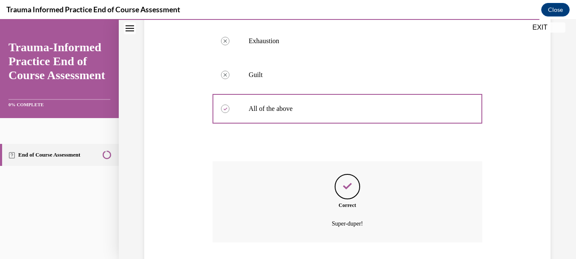
scroll to position [309, 0]
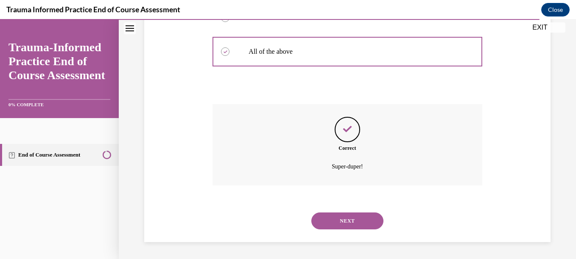
click at [326, 218] on button "NEXT" at bounding box center [347, 221] width 72 height 17
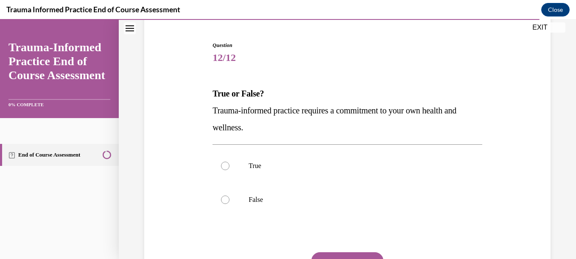
scroll to position [77, 0]
click at [222, 167] on div at bounding box center [225, 166] width 8 height 8
click at [222, 167] on input "True" at bounding box center [225, 166] width 8 height 8
radio input "true"
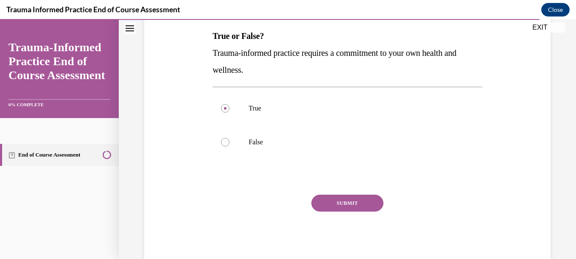
scroll to position [142, 0]
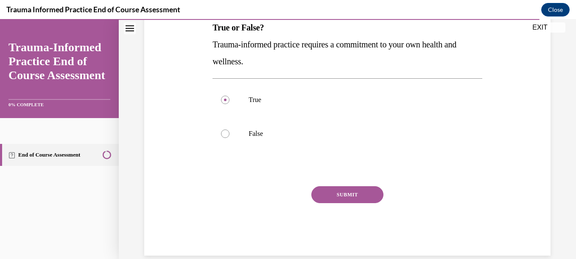
click at [344, 192] on button "SUBMIT" at bounding box center [347, 195] width 72 height 17
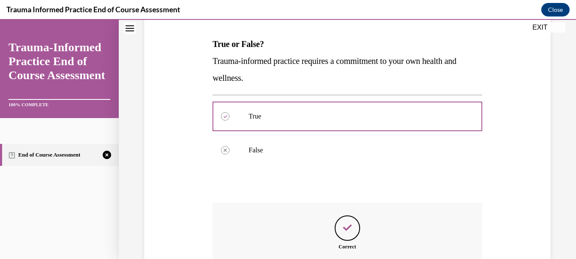
scroll to position [225, 0]
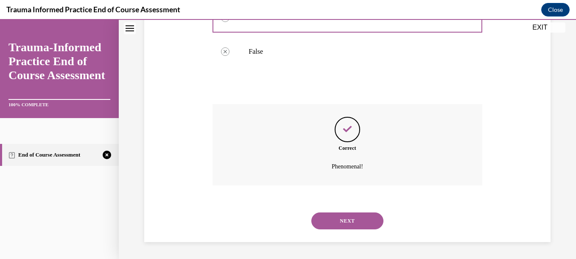
click at [331, 221] on button "NEXT" at bounding box center [347, 221] width 72 height 17
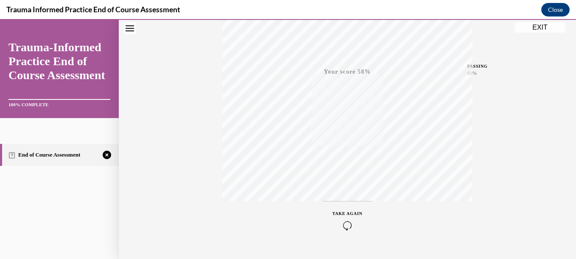
scroll to position [178, 0]
click at [343, 211] on span "TAKE AGAIN" at bounding box center [347, 211] width 30 height 5
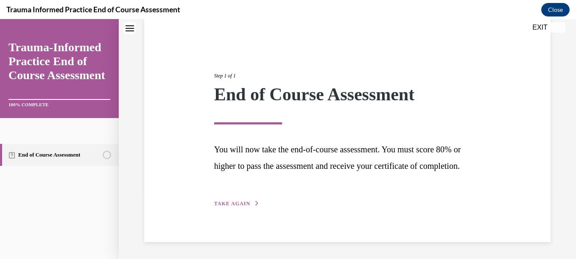
scroll to position [81, 0]
click at [238, 203] on span "TAKE AGAIN" at bounding box center [232, 204] width 36 height 6
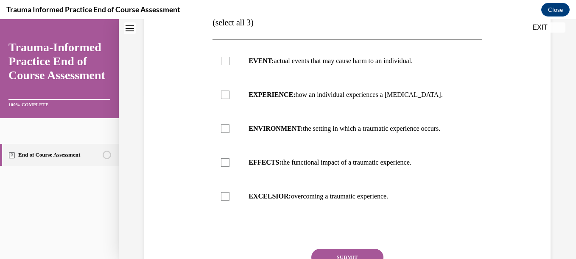
scroll to position [139, 0]
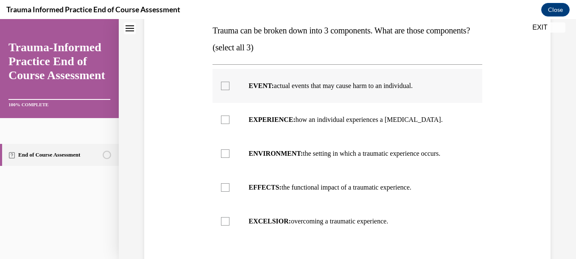
drag, startPoint x: 224, startPoint y: 103, endPoint x: 236, endPoint y: 106, distance: 11.9
click at [236, 103] on label "EVENT: actual events that may cause harm to an individual." at bounding box center [346, 86] width 269 height 34
click at [229, 90] on input "EVENT: actual events that may cause harm to an individual." at bounding box center [225, 86] width 8 height 8
checkbox input "true"
click at [223, 124] on div at bounding box center [225, 120] width 8 height 8
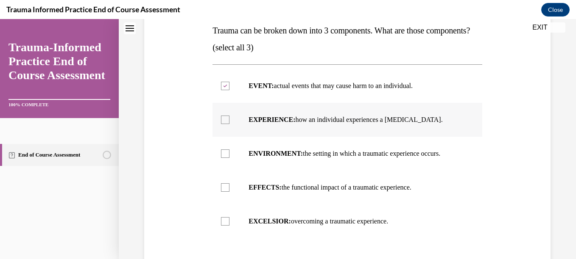
click at [223, 124] on input "EXPERIENCE: how an individual experiences a stressor." at bounding box center [225, 120] width 8 height 8
checkbox input "true"
click at [222, 192] on div at bounding box center [225, 188] width 8 height 8
click at [222, 192] on input "EFFECTS: the functional impact of a traumatic experience." at bounding box center [225, 188] width 8 height 8
checkbox input "true"
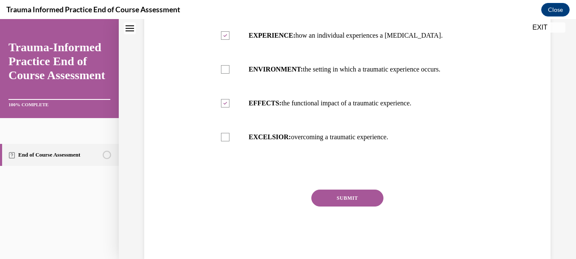
scroll to position [240, 0]
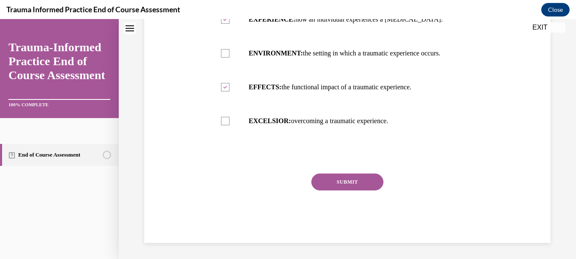
click at [354, 191] on button "SUBMIT" at bounding box center [347, 182] width 72 height 17
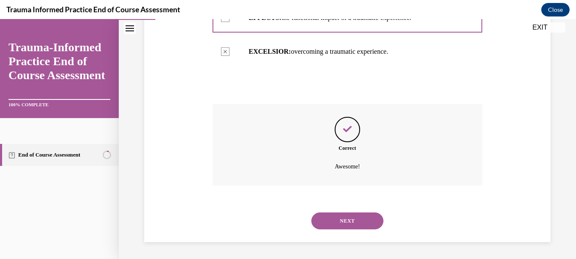
scroll to position [326, 0]
click at [343, 224] on button "NEXT" at bounding box center [347, 221] width 72 height 17
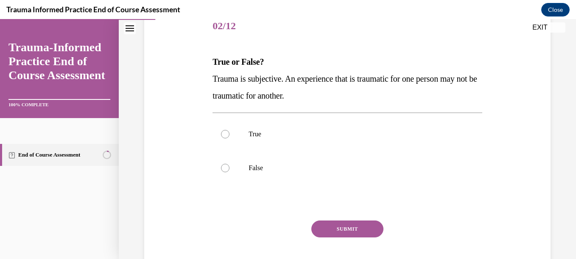
scroll to position [109, 0]
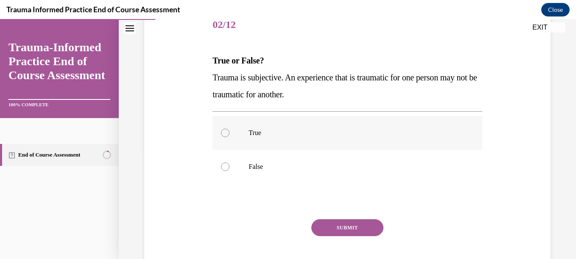
click at [223, 130] on div at bounding box center [225, 133] width 8 height 8
click at [223, 130] on input "True" at bounding box center [225, 133] width 8 height 8
radio input "true"
click at [336, 226] on button "SUBMIT" at bounding box center [347, 228] width 72 height 17
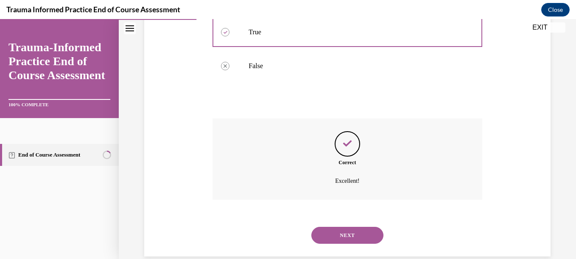
scroll to position [225, 0]
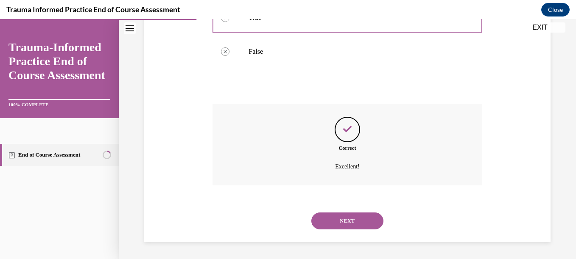
click at [358, 215] on button "NEXT" at bounding box center [347, 221] width 72 height 17
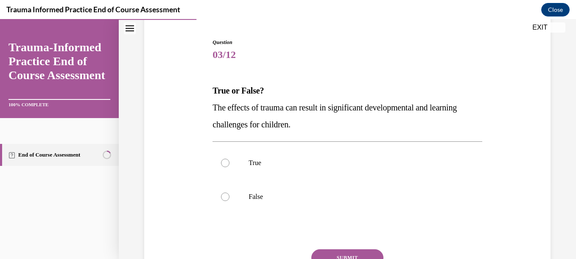
scroll to position [81, 0]
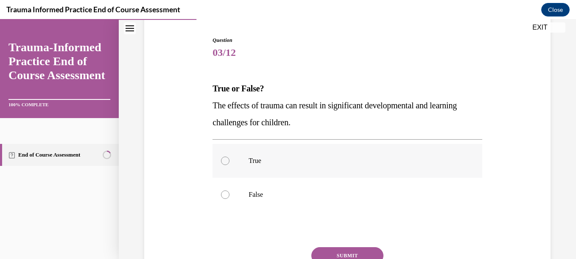
click at [224, 159] on div at bounding box center [225, 161] width 8 height 8
click at [224, 159] on input "True" at bounding box center [225, 161] width 8 height 8
radio input "true"
click at [359, 253] on button "SUBMIT" at bounding box center [347, 256] width 72 height 17
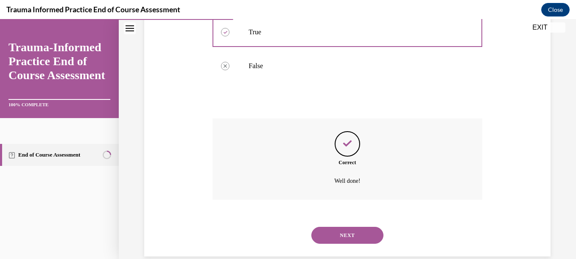
scroll to position [225, 0]
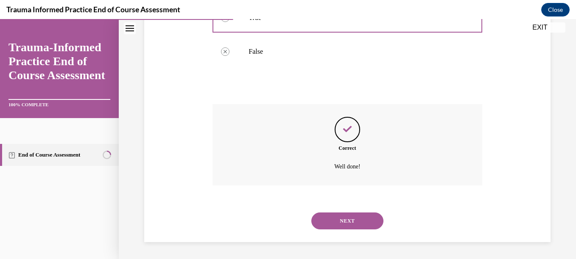
click at [335, 221] on button "NEXT" at bounding box center [347, 221] width 72 height 17
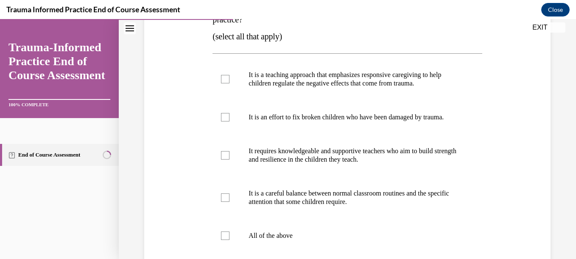
scroll to position [170, 0]
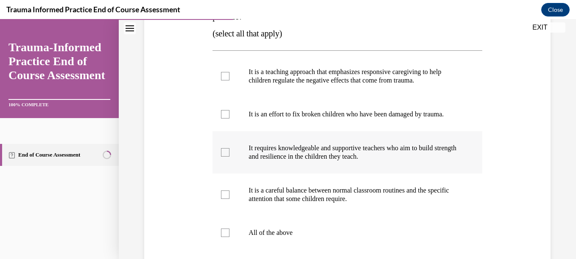
click at [222, 157] on div at bounding box center [225, 152] width 8 height 8
click at [222, 157] on input "It requires knowledgeable and supportive teachers who aim to build strength and…" at bounding box center [225, 152] width 8 height 8
checkbox input "true"
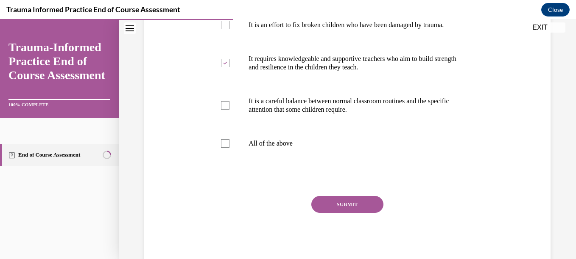
scroll to position [259, 0]
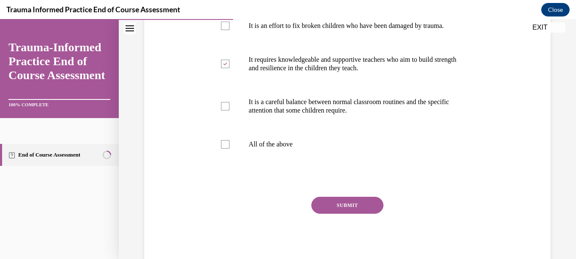
click at [340, 214] on button "SUBMIT" at bounding box center [347, 205] width 72 height 17
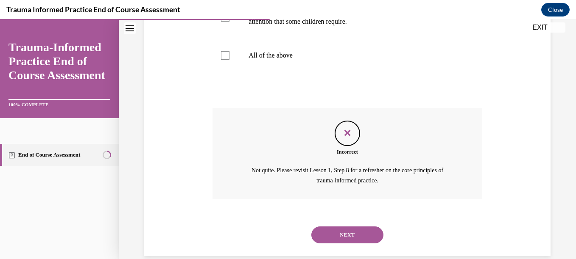
scroll to position [354, 0]
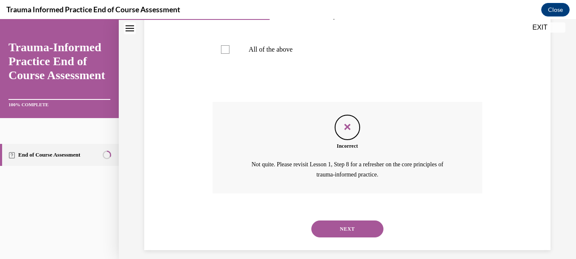
click at [344, 238] on button "NEXT" at bounding box center [347, 229] width 72 height 17
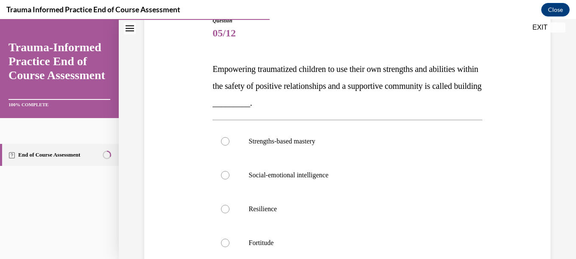
scroll to position [107, 0]
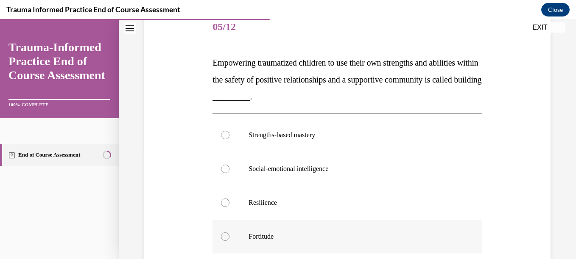
click at [226, 236] on div at bounding box center [225, 237] width 8 height 8
click at [226, 236] on input "Fortitude" at bounding box center [225, 237] width 8 height 8
radio input "true"
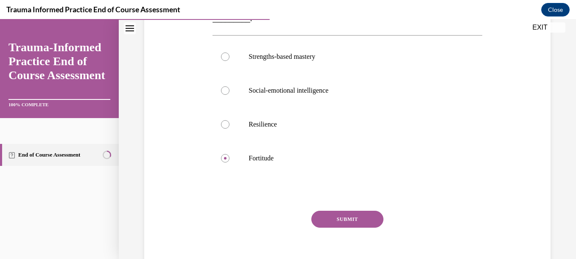
scroll to position [203, 0]
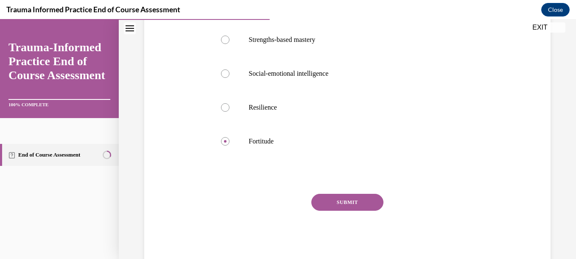
click at [341, 206] on button "SUBMIT" at bounding box center [347, 202] width 72 height 17
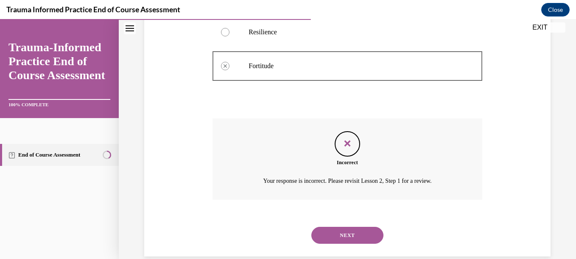
scroll to position [292, 0]
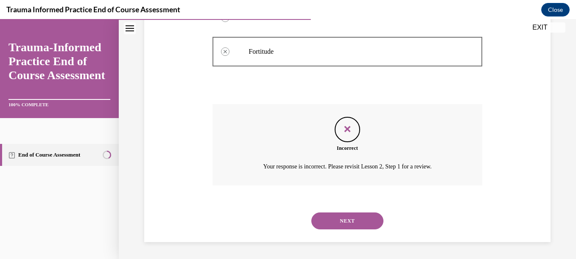
click at [335, 224] on button "NEXT" at bounding box center [347, 221] width 72 height 17
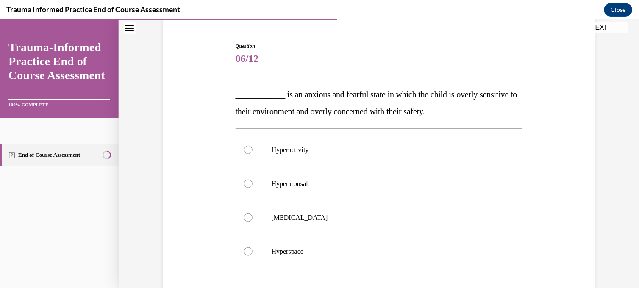
scroll to position [78, 0]
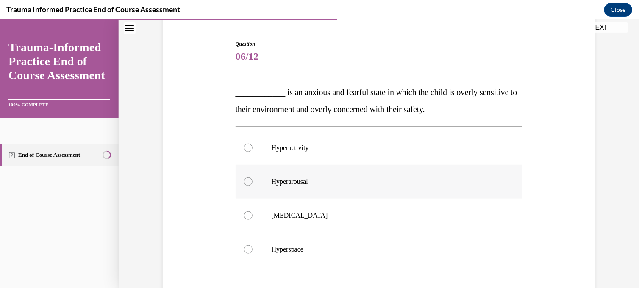
click at [244, 179] on div at bounding box center [248, 181] width 8 height 8
click at [244, 179] on input "Hyperarousal" at bounding box center [248, 181] width 8 height 8
radio input "true"
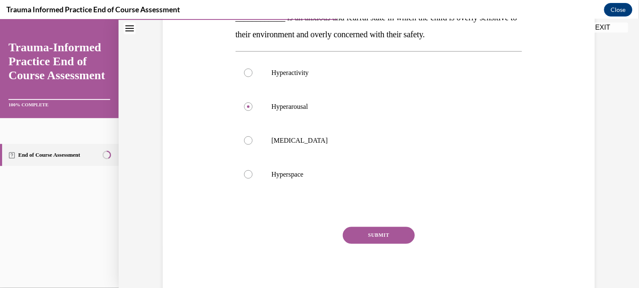
scroll to position [160, 0]
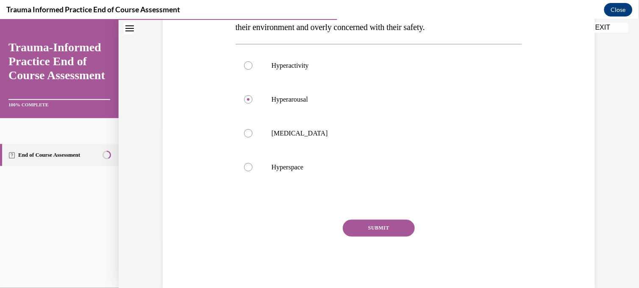
click at [362, 227] on button "SUBMIT" at bounding box center [379, 228] width 72 height 17
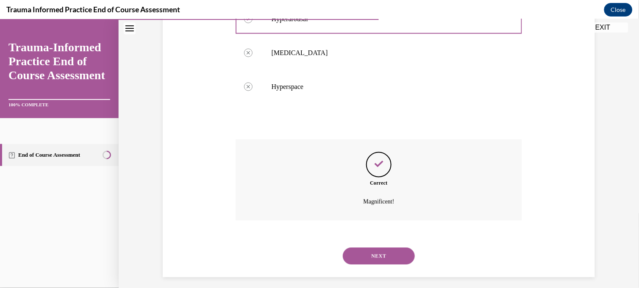
scroll to position [246, 0]
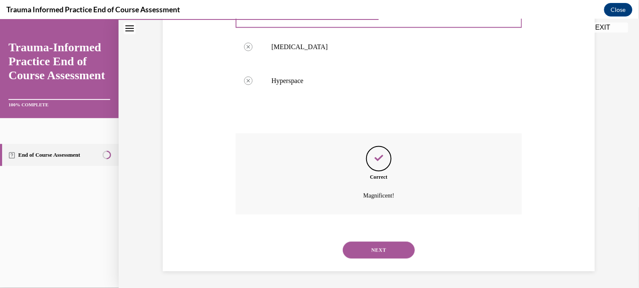
click at [377, 246] on button "NEXT" at bounding box center [379, 250] width 72 height 17
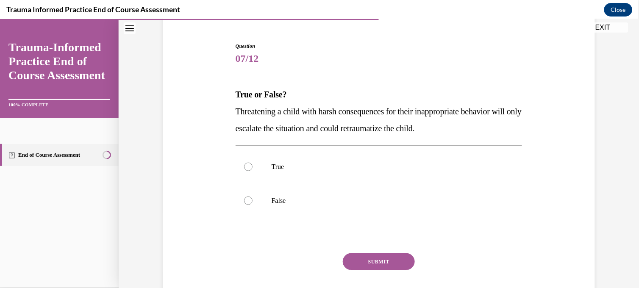
scroll to position [79, 0]
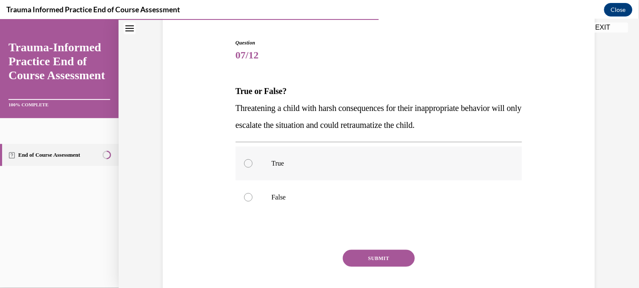
click at [247, 161] on div at bounding box center [248, 163] width 8 height 8
click at [247, 161] on input "True" at bounding box center [248, 163] width 8 height 8
radio input "true"
click at [366, 259] on button "SUBMIT" at bounding box center [379, 258] width 72 height 17
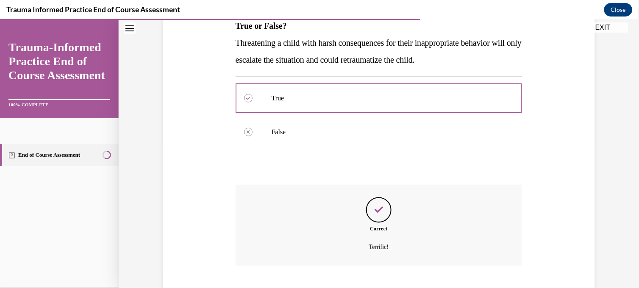
scroll to position [195, 0]
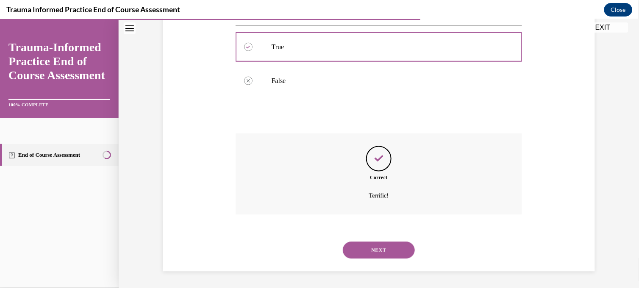
click at [383, 247] on button "NEXT" at bounding box center [379, 250] width 72 height 17
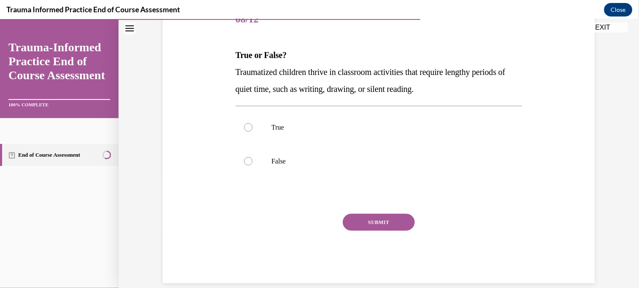
scroll to position [117, 0]
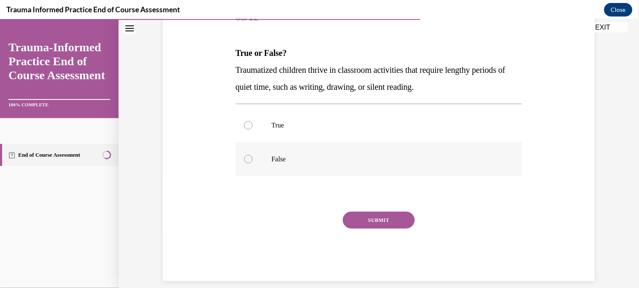
click at [392, 151] on label "False" at bounding box center [379, 159] width 287 height 34
click at [253, 155] on input "False" at bounding box center [248, 159] width 8 height 8
radio input "true"
click at [247, 159] on circle at bounding box center [248, 159] width 3 height 3
click at [245, 159] on input "False" at bounding box center [248, 159] width 8 height 8
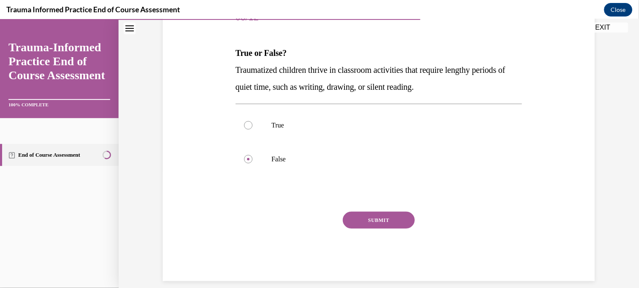
click at [371, 219] on button "SUBMIT" at bounding box center [379, 220] width 72 height 17
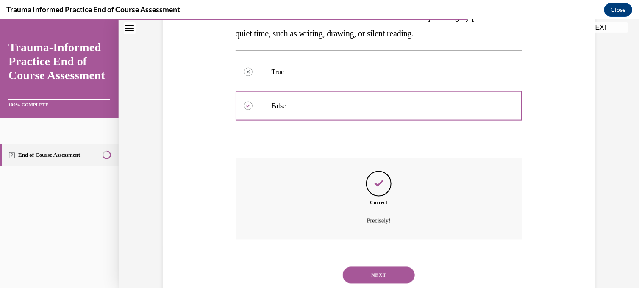
scroll to position [195, 0]
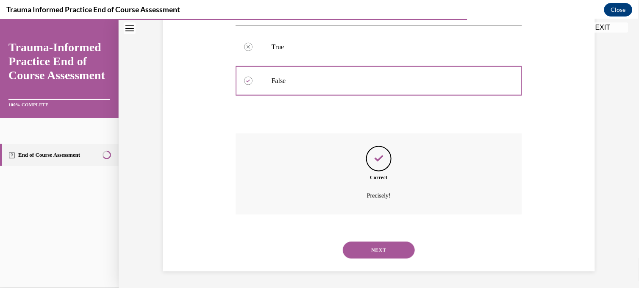
click at [399, 246] on button "NEXT" at bounding box center [379, 250] width 72 height 17
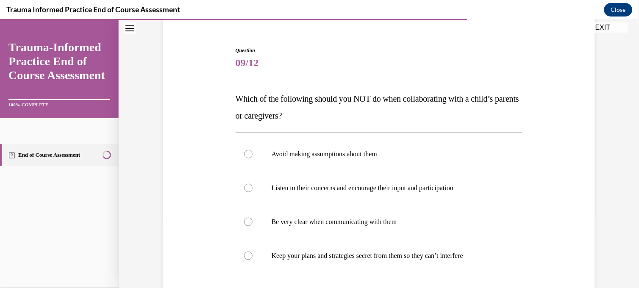
scroll to position [101, 0]
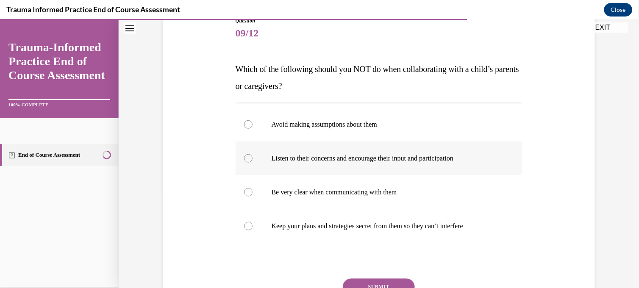
click at [244, 156] on div at bounding box center [248, 158] width 8 height 8
click at [244, 156] on input "Listen to their concerns and encourage their input and participation" at bounding box center [248, 158] width 8 height 8
radio input "true"
click at [382, 259] on button "SUBMIT" at bounding box center [379, 287] width 72 height 17
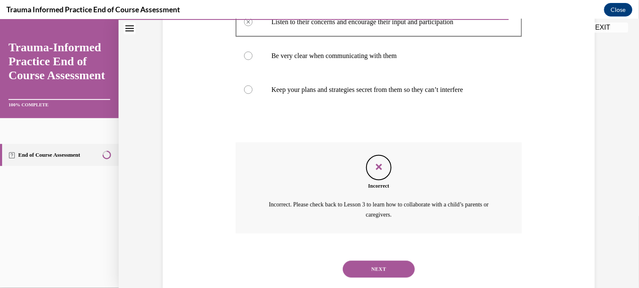
scroll to position [256, 0]
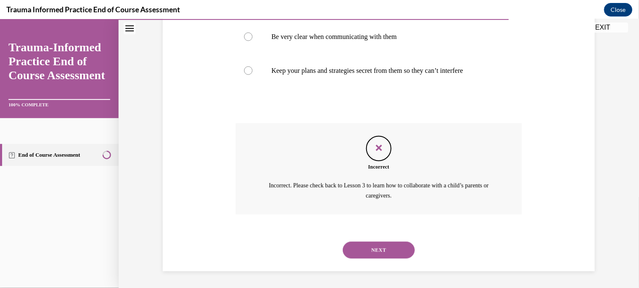
click at [365, 251] on button "NEXT" at bounding box center [379, 250] width 72 height 17
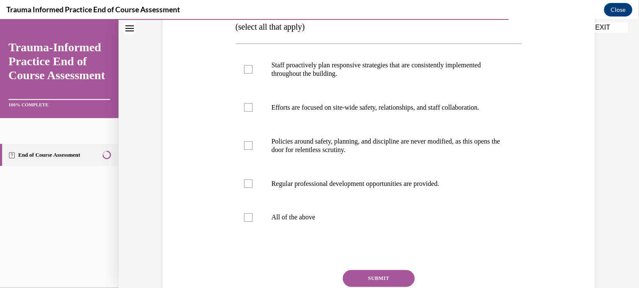
scroll to position [159, 0]
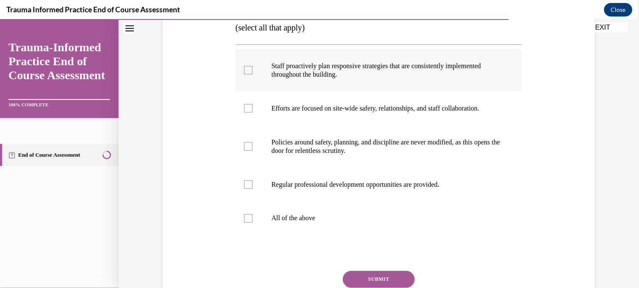
click at [244, 72] on div at bounding box center [248, 70] width 8 height 8
click at [244, 72] on input "Staff proactively plan responsive strategies that are consistently implemented …" at bounding box center [248, 70] width 8 height 8
checkbox input "true"
click at [247, 146] on div at bounding box center [248, 146] width 8 height 8
click at [247, 146] on input "Policies around safety, planning, and discipline are never modified, as this op…" at bounding box center [248, 146] width 8 height 8
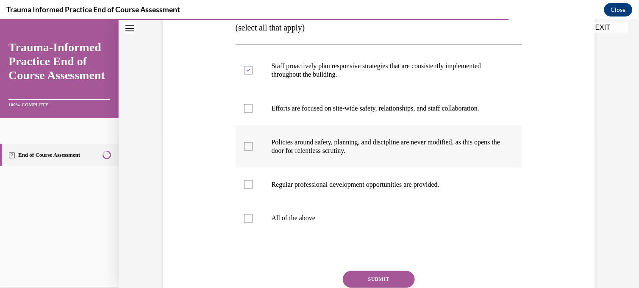
checkbox input "true"
click at [380, 259] on button "SUBMIT" at bounding box center [379, 279] width 72 height 17
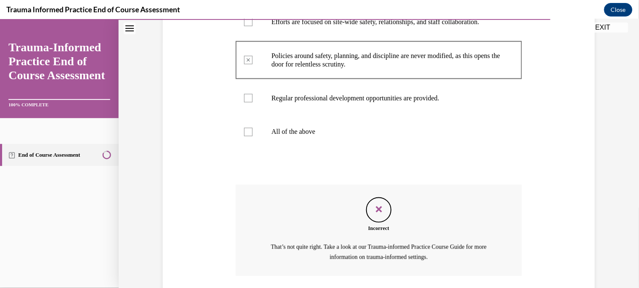
scroll to position [307, 0]
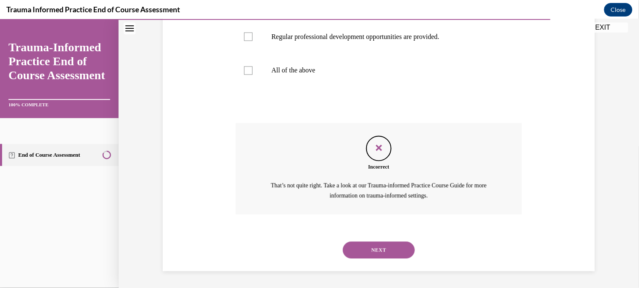
click at [367, 252] on button "NEXT" at bounding box center [379, 250] width 72 height 17
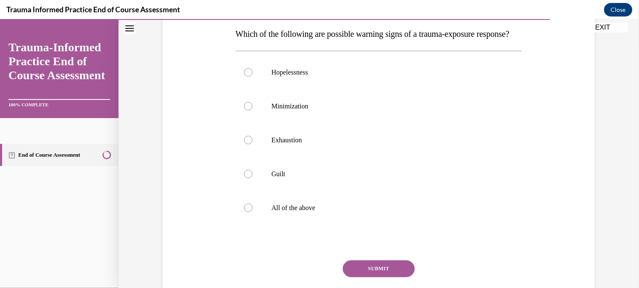
scroll to position [146, 0]
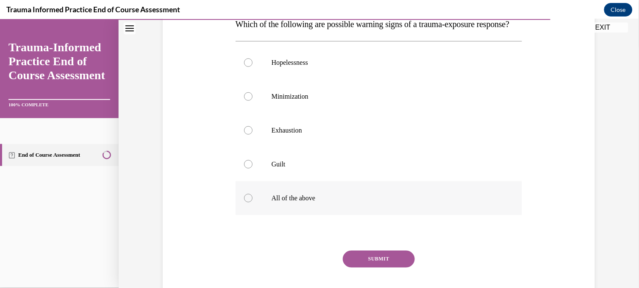
click at [246, 202] on div at bounding box center [248, 198] width 8 height 8
click at [246, 202] on input "All of the above" at bounding box center [248, 198] width 8 height 8
radio input "true"
click at [360, 259] on button "SUBMIT" at bounding box center [379, 259] width 72 height 17
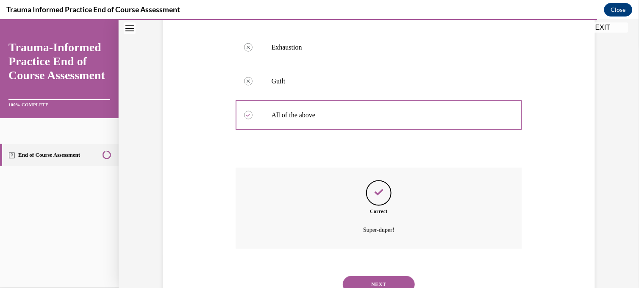
scroll to position [280, 0]
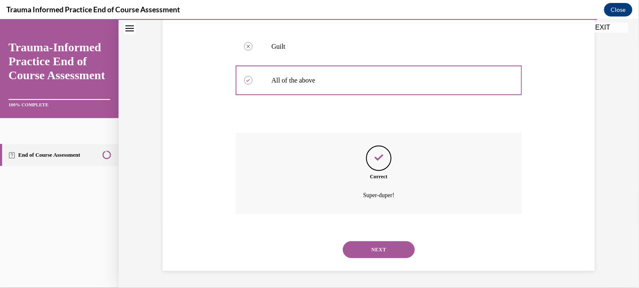
click at [367, 252] on button "NEXT" at bounding box center [379, 249] width 72 height 17
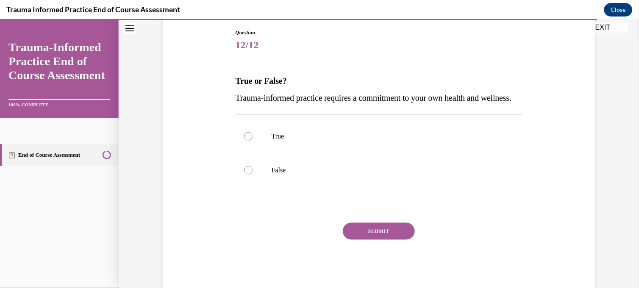
scroll to position [95, 0]
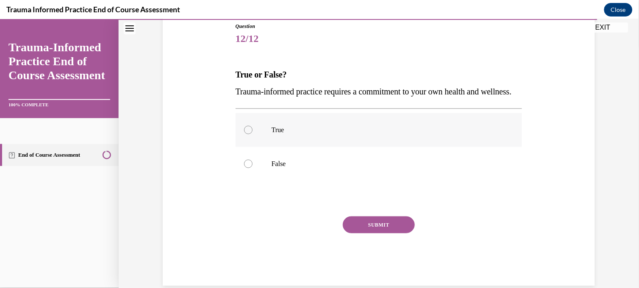
click at [244, 134] on div at bounding box center [248, 129] width 8 height 8
click at [244, 134] on input "True" at bounding box center [248, 129] width 8 height 8
radio input "true"
click at [366, 233] on button "SUBMIT" at bounding box center [379, 224] width 72 height 17
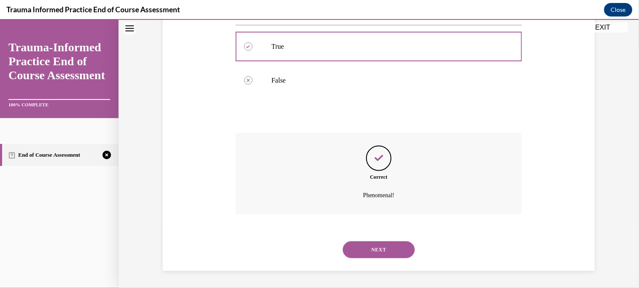
scroll to position [195, 0]
click at [365, 256] on button "NEXT" at bounding box center [379, 249] width 72 height 17
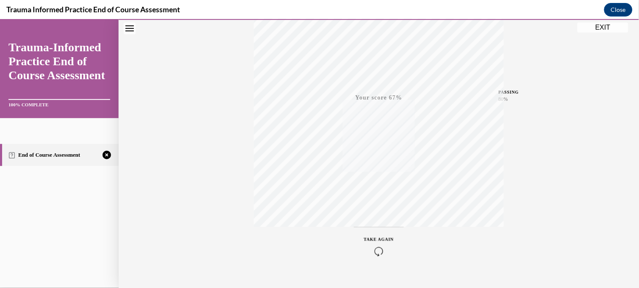
scroll to position [165, 0]
click at [370, 220] on button "TAKE AGAIN" at bounding box center [379, 231] width 50 height 38
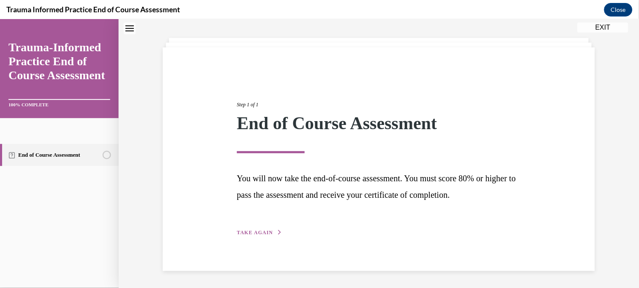
scroll to position [36, 0]
click at [251, 230] on span "TAKE AGAIN" at bounding box center [255, 233] width 36 height 6
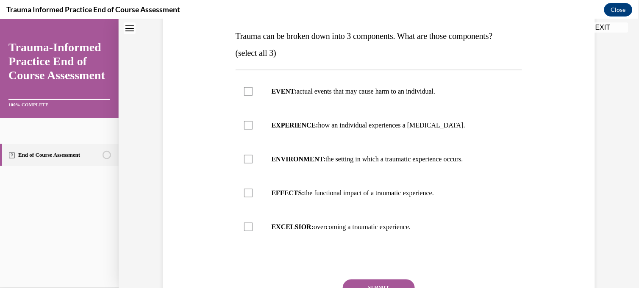
scroll to position [136, 0]
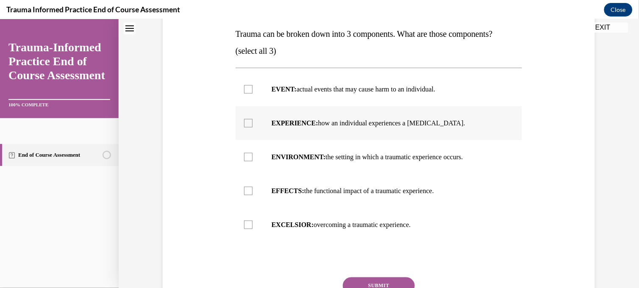
click at [245, 123] on div at bounding box center [248, 123] width 8 height 8
click at [245, 123] on input "EXPERIENCE: how an individual experiences a stressor." at bounding box center [248, 123] width 8 height 8
checkbox input "true"
click at [244, 193] on div at bounding box center [248, 191] width 8 height 8
click at [244, 193] on input "EFFECTS: the functional impact of a traumatic experience." at bounding box center [248, 191] width 8 height 8
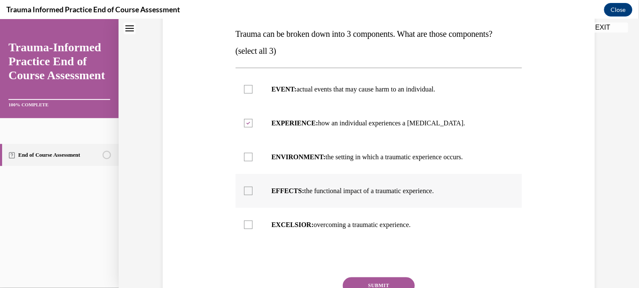
checkbox input "true"
click at [366, 259] on button "SUBMIT" at bounding box center [379, 285] width 72 height 17
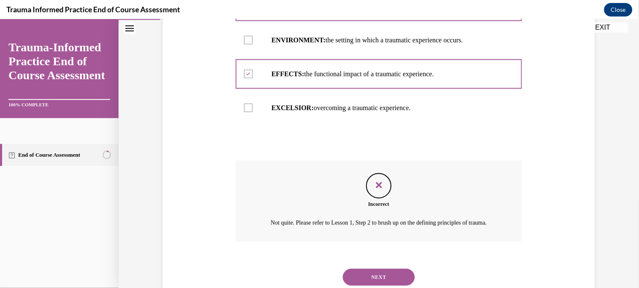
scroll to position [290, 0]
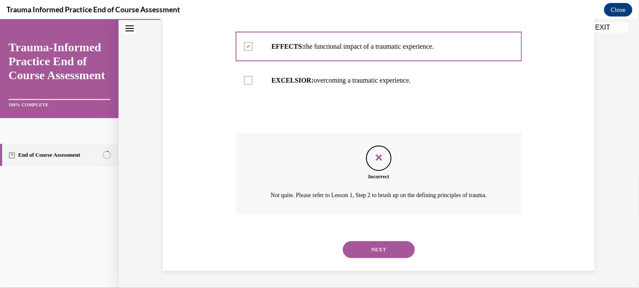
click at [378, 254] on button "NEXT" at bounding box center [379, 249] width 72 height 17
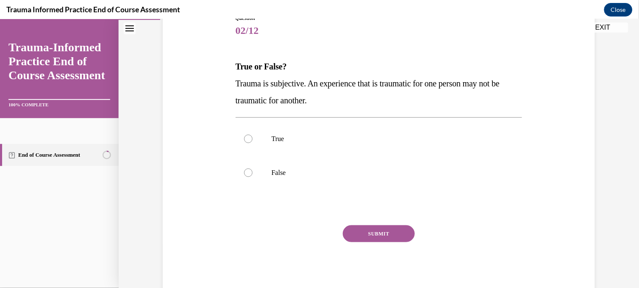
scroll to position [117, 0]
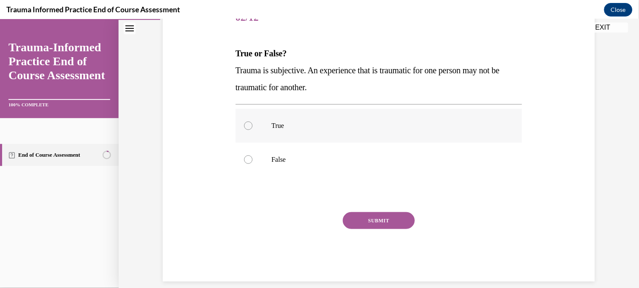
click at [245, 127] on div at bounding box center [248, 125] width 8 height 8
click at [245, 127] on input "True" at bounding box center [248, 125] width 8 height 8
radio input "true"
click at [371, 223] on button "SUBMIT" at bounding box center [379, 220] width 72 height 17
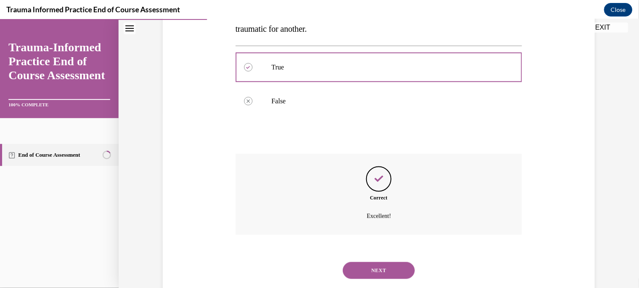
scroll to position [195, 0]
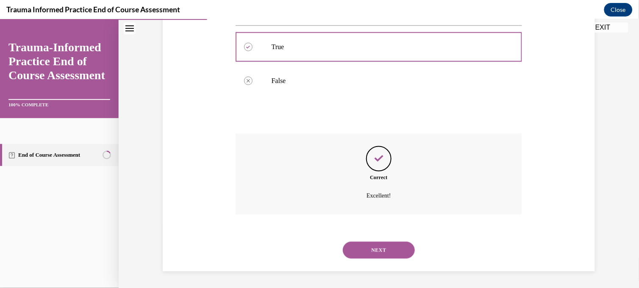
click at [398, 245] on button "NEXT" at bounding box center [379, 250] width 72 height 17
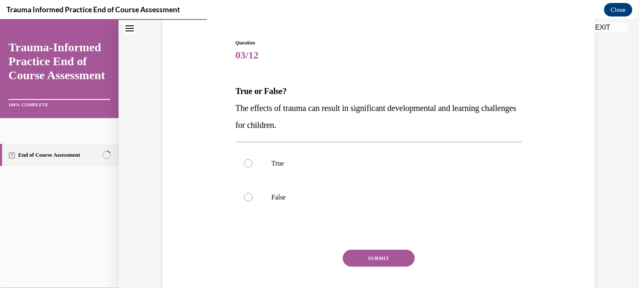
scroll to position [79, 0]
click at [244, 160] on div at bounding box center [248, 163] width 8 height 8
click at [244, 160] on input "True" at bounding box center [248, 163] width 8 height 8
radio input "true"
click at [362, 259] on button "SUBMIT" at bounding box center [379, 257] width 72 height 17
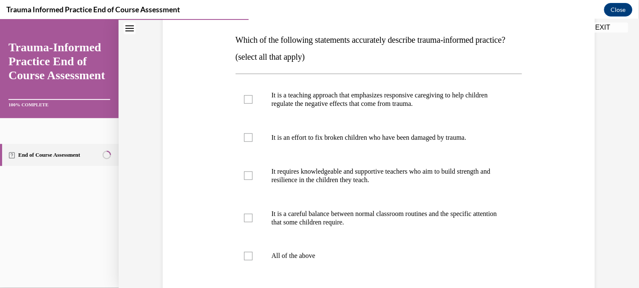
scroll to position [136, 0]
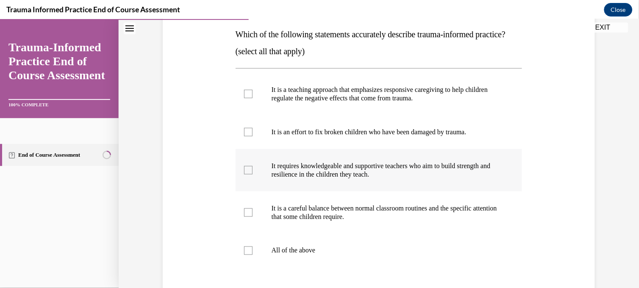
click at [254, 181] on label "It requires knowledgeable and supportive teachers who aim to build strength and…" at bounding box center [379, 170] width 287 height 42
click at [253, 174] on input "It requires knowledgeable and supportive teachers who aim to build strength and…" at bounding box center [248, 170] width 8 height 8
checkbox input "true"
drag, startPoint x: 244, startPoint y: 192, endPoint x: 615, endPoint y: 196, distance: 370.9
click at [575, 196] on div "Question 04/12 Which of the following statements accurately describe trauma-inf…" at bounding box center [379, 150] width 521 height 480
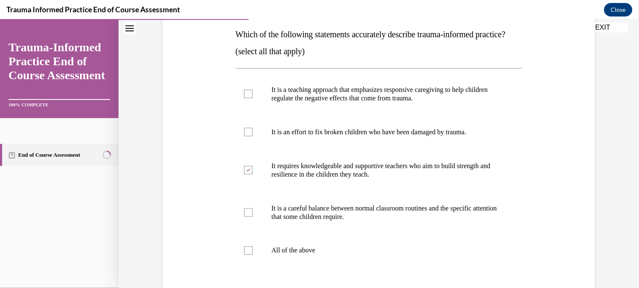
drag, startPoint x: 615, startPoint y: 196, endPoint x: 560, endPoint y: 175, distance: 58.9
click at [560, 175] on div "Question 04/12 Which of the following statements accurately describe trauma-inf…" at bounding box center [379, 164] width 437 height 416
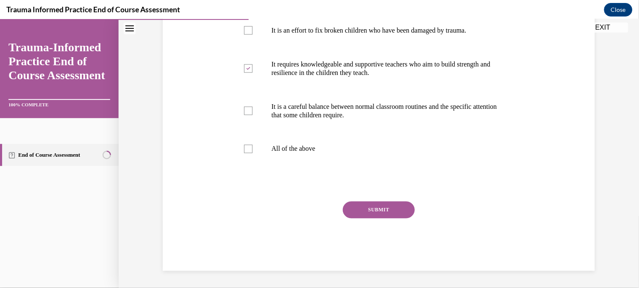
scroll to position [254, 0]
click at [378, 206] on button "SUBMIT" at bounding box center [379, 209] width 72 height 17
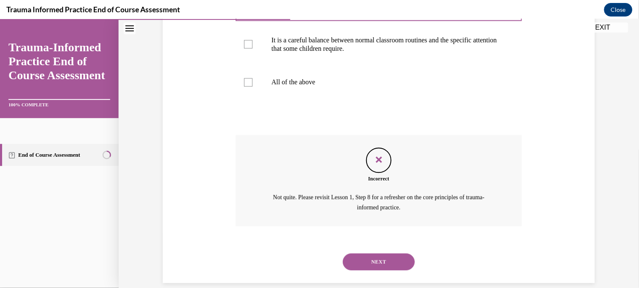
scroll to position [333, 0]
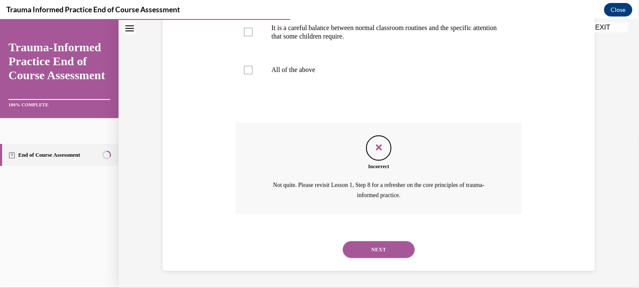
click at [366, 256] on button "NEXT" at bounding box center [379, 249] width 72 height 17
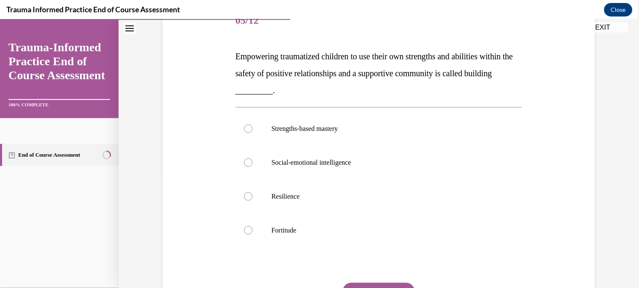
scroll to position [113, 0]
click at [244, 129] on div at bounding box center [248, 129] width 8 height 8
click at [244, 129] on input "Strengths-based mastery" at bounding box center [248, 129] width 8 height 8
radio input "true"
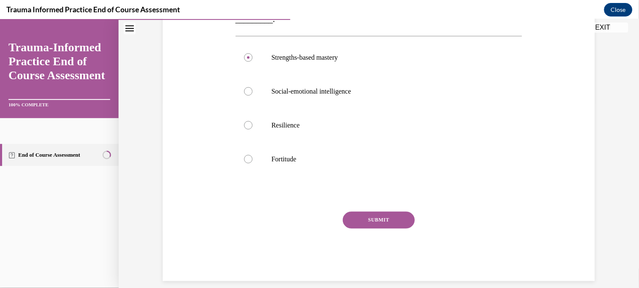
scroll to position [189, 0]
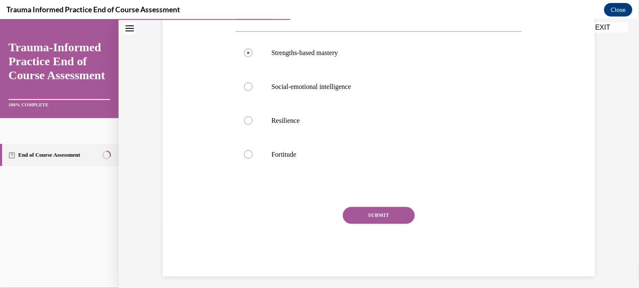
click at [376, 212] on button "SUBMIT" at bounding box center [379, 215] width 72 height 17
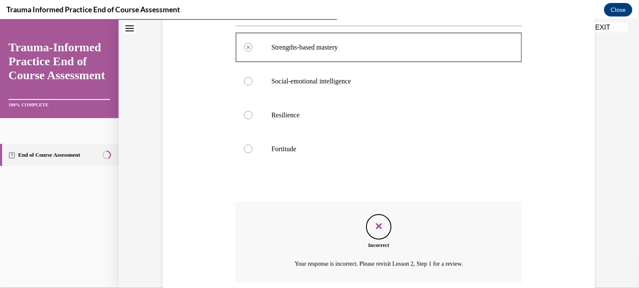
scroll to position [263, 0]
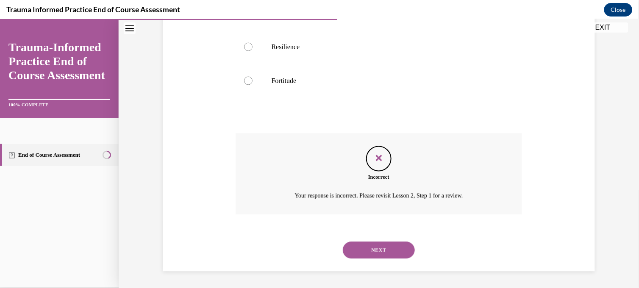
click at [370, 249] on button "NEXT" at bounding box center [379, 250] width 72 height 17
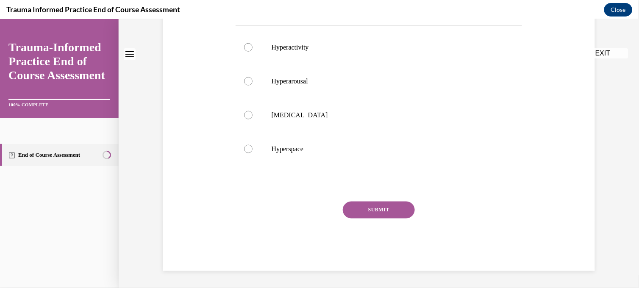
scroll to position [0, 0]
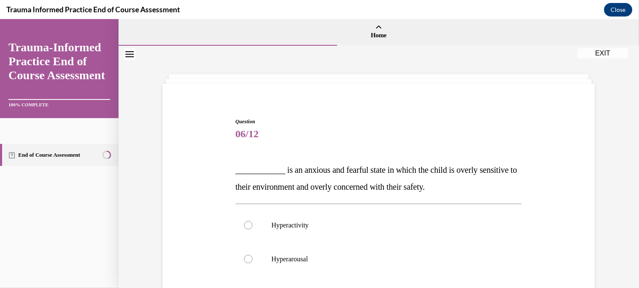
click at [575, 49] on button "EXIT" at bounding box center [603, 53] width 51 height 10
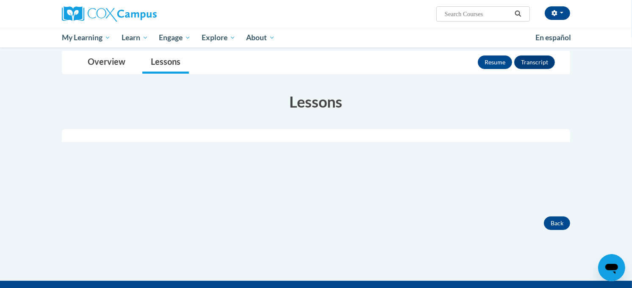
scroll to position [57, 0]
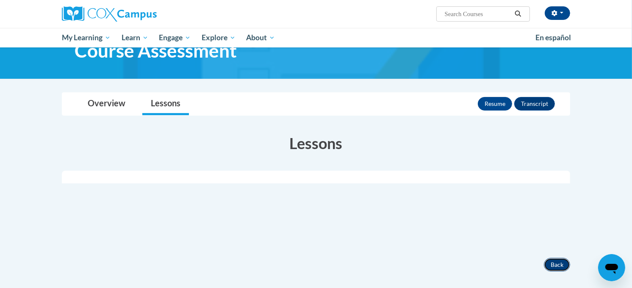
click at [552, 261] on button "Back" at bounding box center [557, 265] width 26 height 14
